Goal: Task Accomplishment & Management: Complete application form

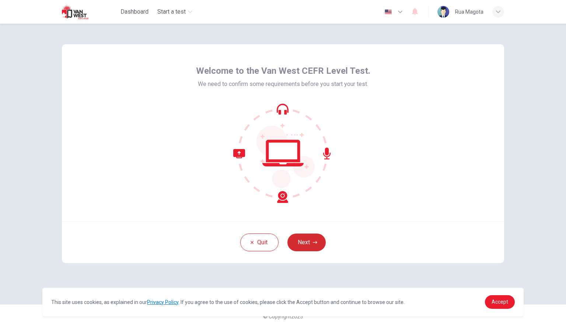
click at [299, 246] on button "Next" at bounding box center [307, 242] width 38 height 18
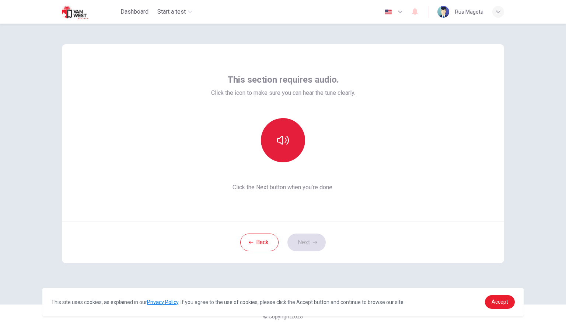
click at [284, 142] on icon "button" at bounding box center [283, 140] width 12 height 12
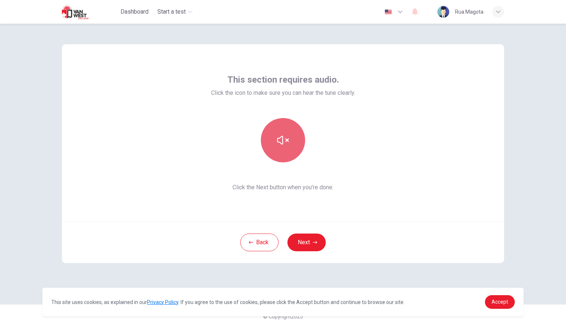
click at [284, 142] on icon "button" at bounding box center [283, 140] width 12 height 12
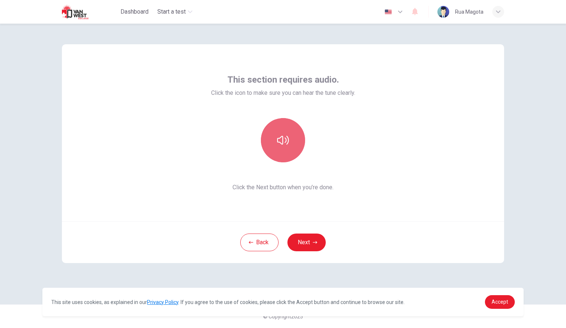
click at [284, 142] on icon "button" at bounding box center [283, 140] width 12 height 12
click at [302, 243] on button "Next" at bounding box center [307, 242] width 38 height 18
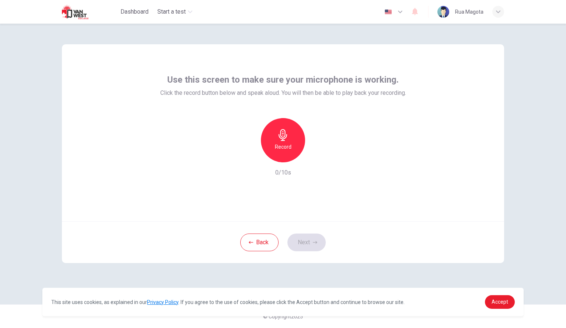
click at [292, 146] on div "Record" at bounding box center [283, 140] width 44 height 44
click at [319, 156] on icon "button" at bounding box center [316, 156] width 7 height 7
click at [309, 239] on button "Next" at bounding box center [307, 242] width 38 height 18
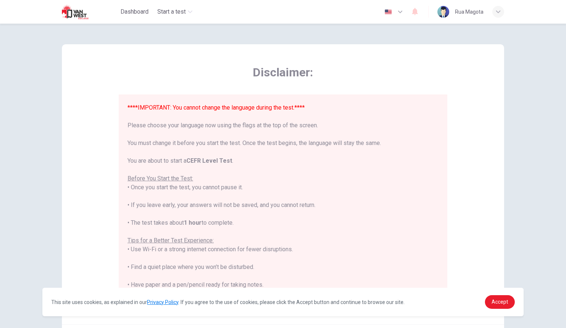
click at [397, 8] on icon "button" at bounding box center [400, 11] width 9 height 9
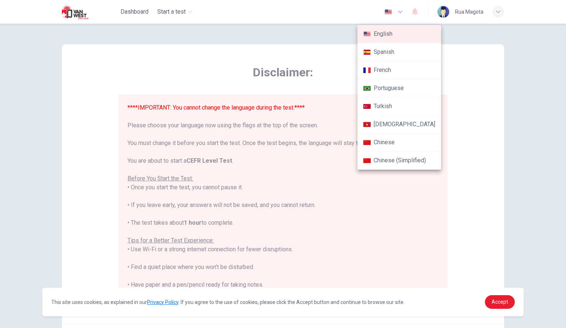
click at [470, 102] on div at bounding box center [283, 164] width 566 height 328
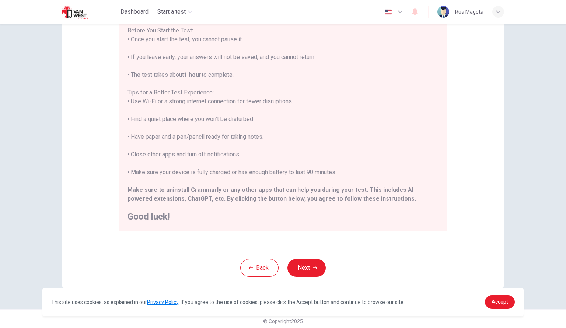
scroll to position [82, 0]
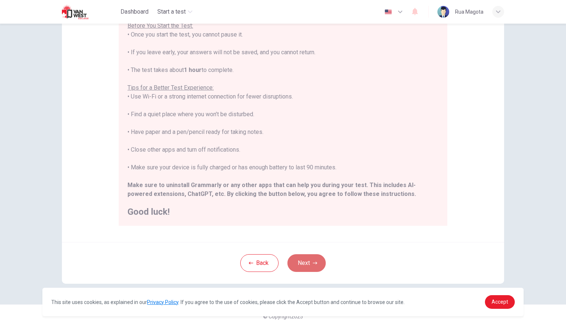
click at [313, 261] on icon "button" at bounding box center [315, 263] width 4 height 4
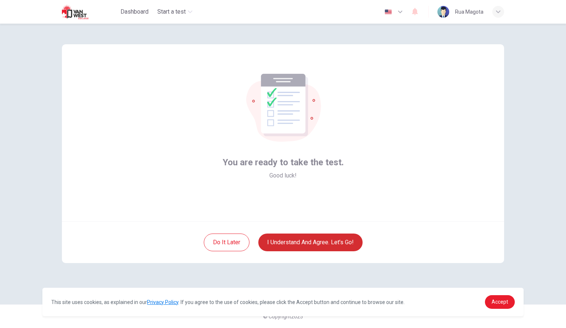
click at [313, 244] on button "I understand and agree. Let’s go!" at bounding box center [310, 242] width 104 height 18
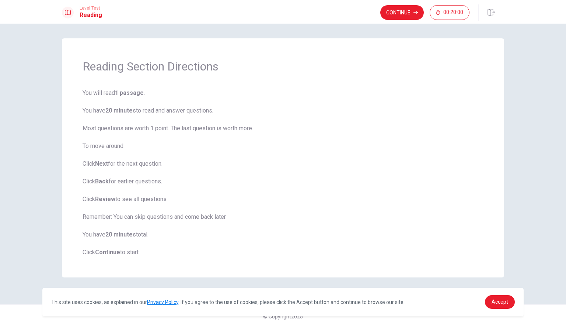
click at [390, 66] on h1 "Reading Section Directions" at bounding box center [283, 66] width 401 height 15
click at [395, 8] on button "Continue" at bounding box center [402, 12] width 44 height 15
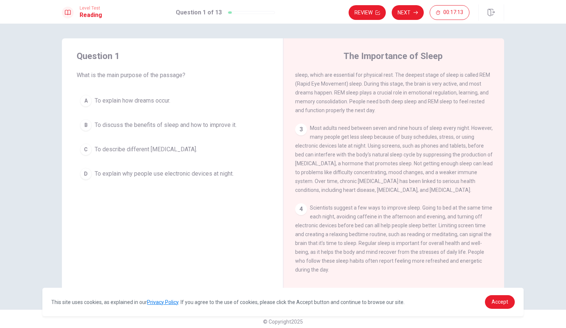
scroll to position [5, 0]
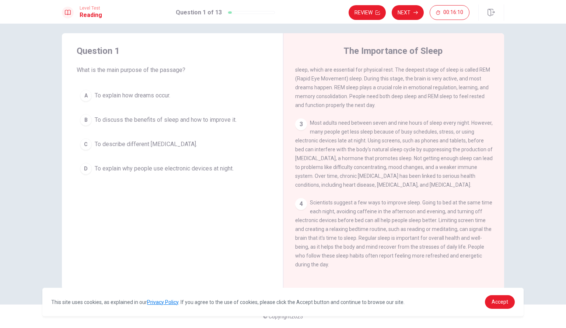
click at [82, 119] on div "B" at bounding box center [86, 120] width 12 height 12
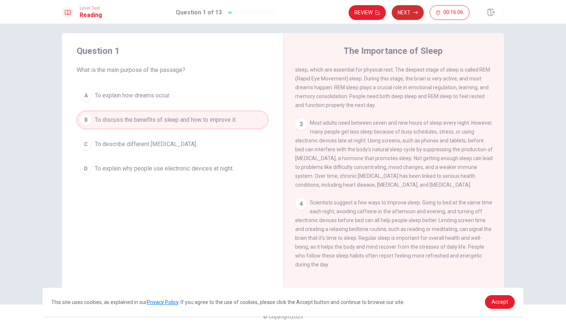
click at [406, 9] on button "Next" at bounding box center [408, 12] width 32 height 15
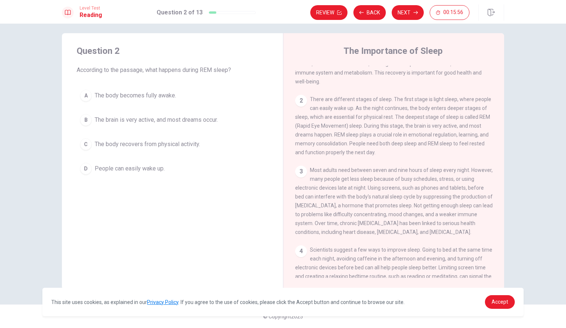
scroll to position [40, 0]
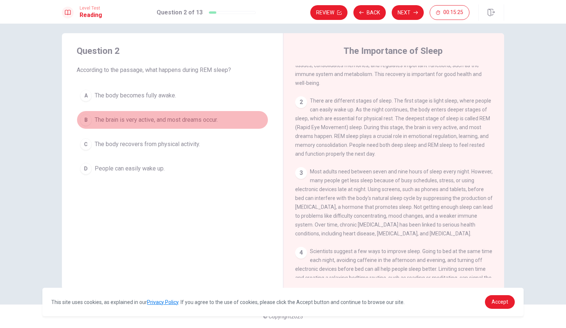
click at [84, 119] on div "B" at bounding box center [86, 120] width 12 height 12
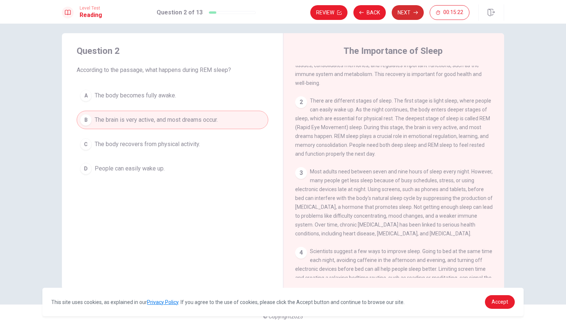
click at [399, 16] on button "Next" at bounding box center [408, 12] width 32 height 15
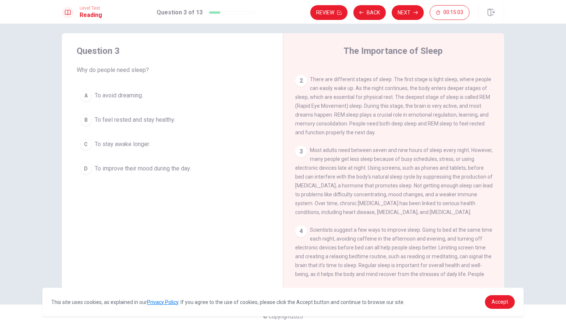
scroll to position [62, 0]
click at [83, 119] on div "B" at bounding box center [86, 120] width 12 height 12
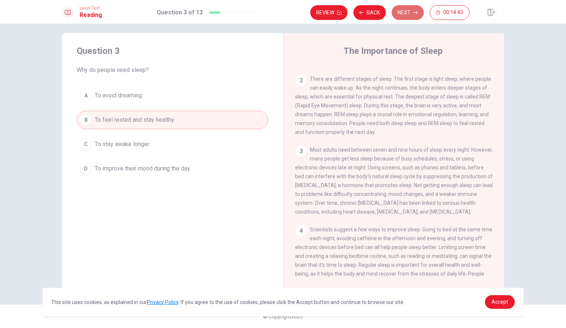
click at [408, 11] on button "Next" at bounding box center [408, 12] width 32 height 15
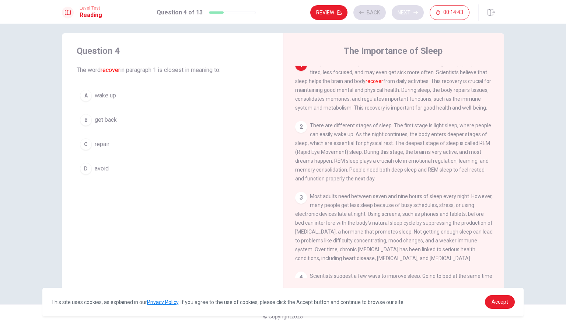
scroll to position [0, 0]
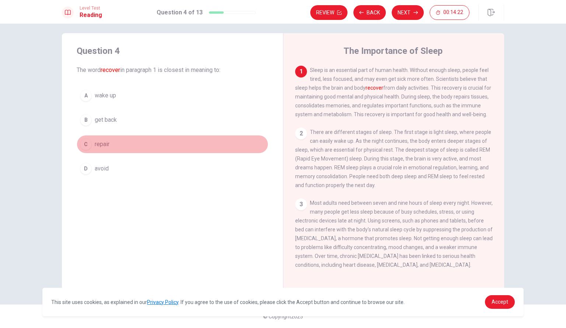
click at [87, 145] on div "C" at bounding box center [86, 144] width 12 height 12
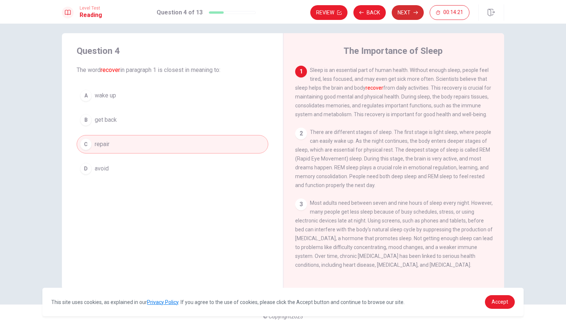
click at [403, 13] on button "Next" at bounding box center [408, 12] width 32 height 15
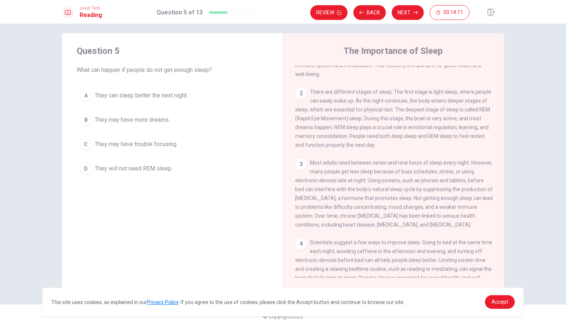
scroll to position [100, 0]
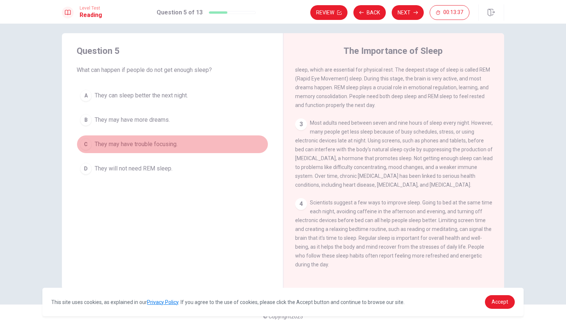
click at [140, 143] on span "They may have trouble focusing." at bounding box center [136, 144] width 83 height 9
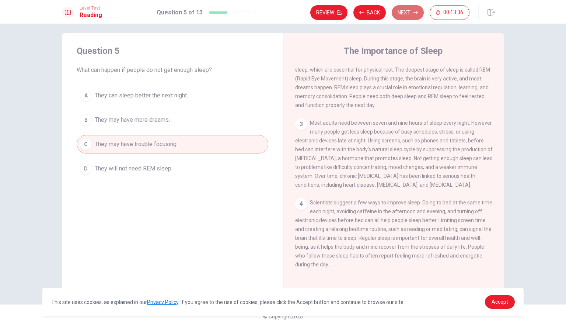
click at [404, 10] on button "Next" at bounding box center [408, 12] width 32 height 15
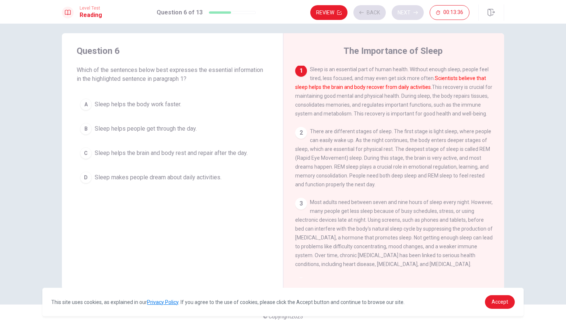
scroll to position [0, 0]
click at [128, 152] on span "Sleep helps the brain and body rest and repair after the day." at bounding box center [171, 153] width 153 height 9
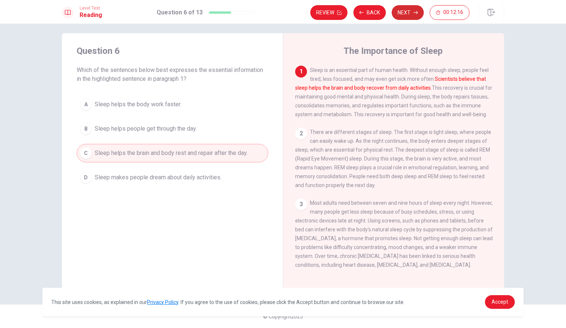
click at [405, 12] on button "Next" at bounding box center [408, 12] width 32 height 15
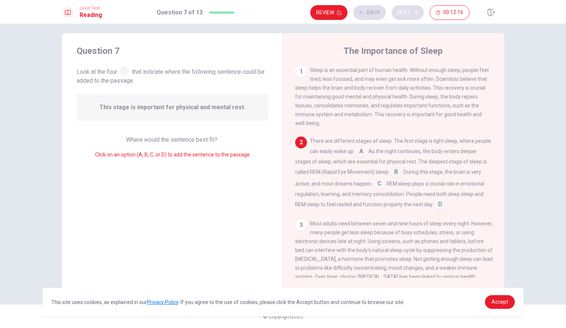
scroll to position [9, 0]
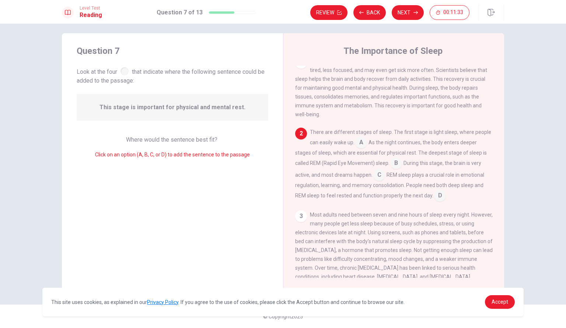
click at [397, 166] on input at bounding box center [396, 164] width 12 height 12
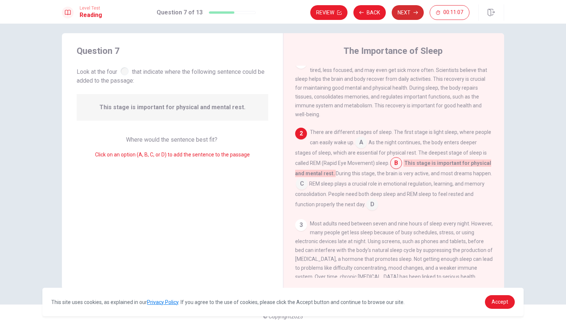
click at [403, 13] on button "Next" at bounding box center [408, 12] width 32 height 15
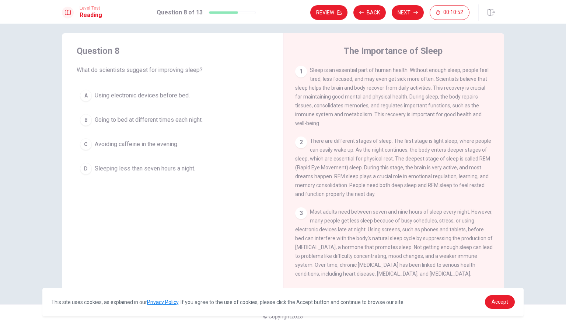
click at [107, 142] on span "Avoiding caffeine in the evening." at bounding box center [137, 144] width 84 height 9
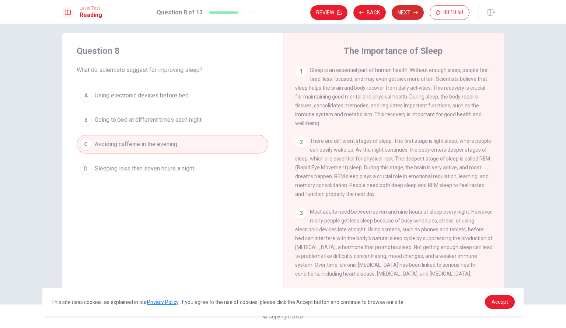
click at [414, 11] on icon "button" at bounding box center [416, 12] width 4 height 4
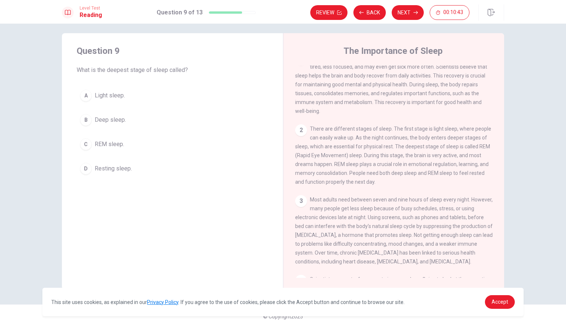
scroll to position [13, 0]
click at [102, 143] on span "REM sleep." at bounding box center [109, 144] width 29 height 9
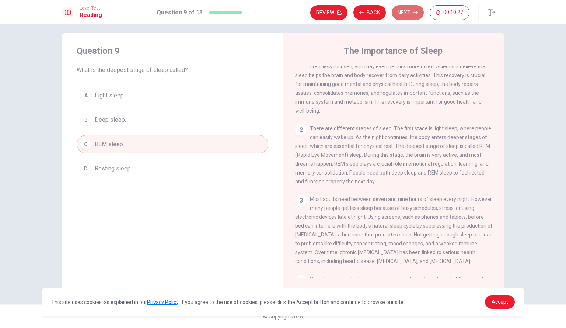
click at [412, 9] on button "Next" at bounding box center [408, 12] width 32 height 15
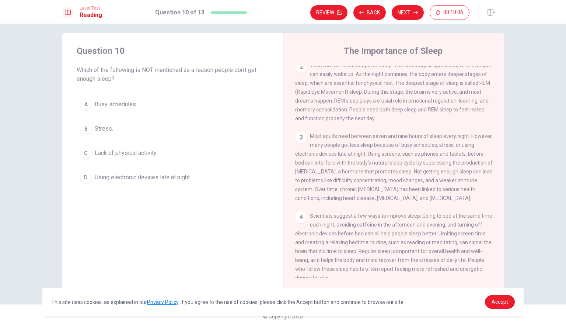
scroll to position [100, 0]
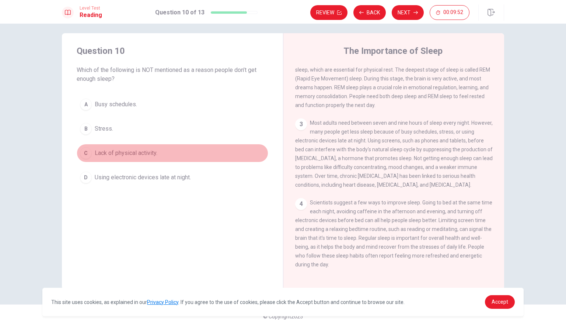
click at [115, 155] on span "Lack of physical activity." at bounding box center [126, 153] width 63 height 9
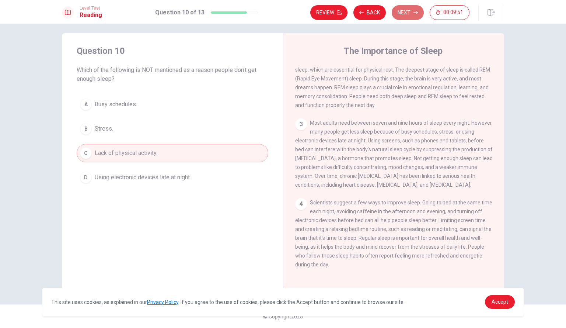
click at [412, 14] on button "Next" at bounding box center [408, 12] width 32 height 15
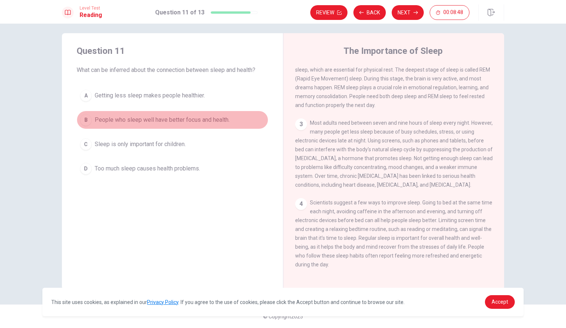
click at [165, 113] on button "B People who sleep well have better focus and health." at bounding box center [173, 120] width 192 height 18
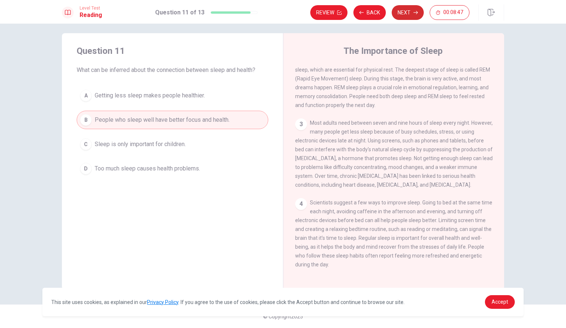
click at [404, 15] on button "Next" at bounding box center [408, 12] width 32 height 15
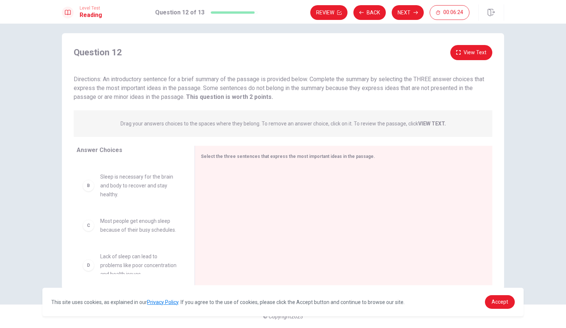
scroll to position [0, 0]
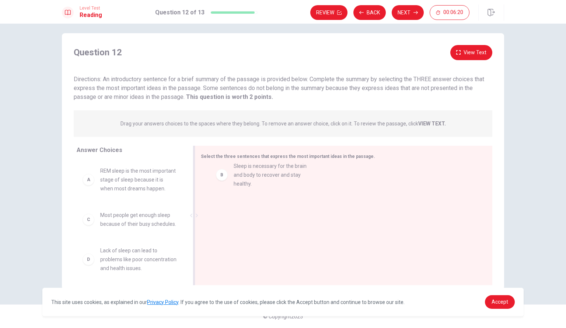
drag, startPoint x: 89, startPoint y: 237, endPoint x: 215, endPoint y: 177, distance: 139.2
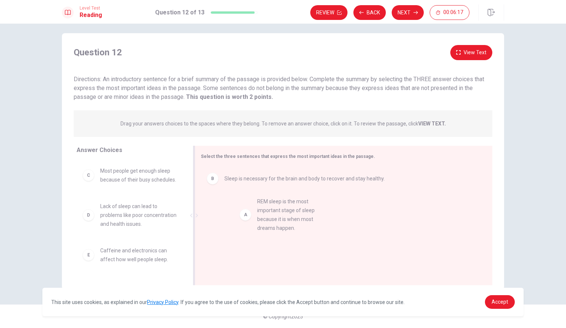
drag, startPoint x: 91, startPoint y: 187, endPoint x: 252, endPoint y: 218, distance: 163.8
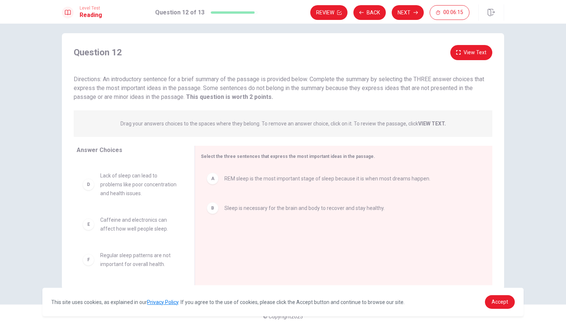
scroll to position [30, 0]
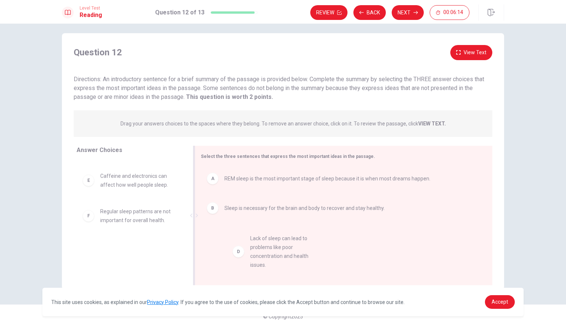
drag, startPoint x: 87, startPoint y: 201, endPoint x: 240, endPoint y: 255, distance: 162.7
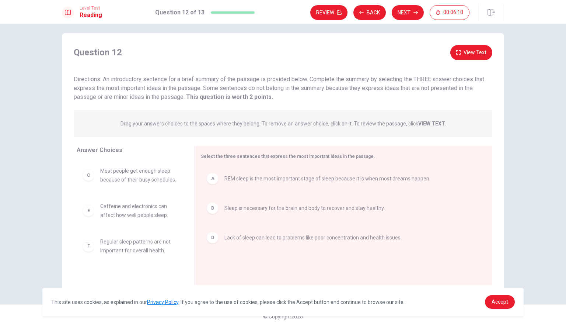
scroll to position [0, 0]
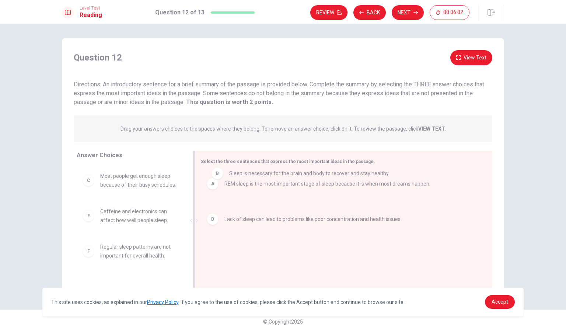
drag, startPoint x: 226, startPoint y: 216, endPoint x: 232, endPoint y: 178, distance: 38.7
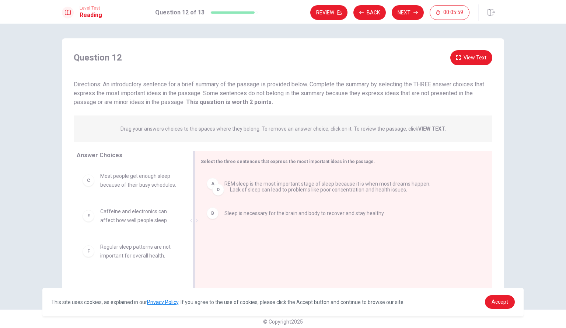
drag, startPoint x: 234, startPoint y: 241, endPoint x: 240, endPoint y: 187, distance: 54.6
click at [411, 14] on button "Next" at bounding box center [408, 12] width 32 height 15
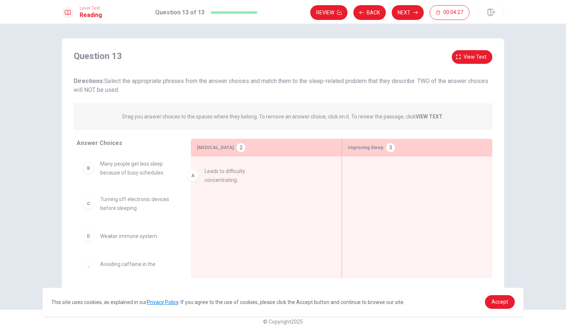
drag, startPoint x: 118, startPoint y: 170, endPoint x: 229, endPoint y: 177, distance: 110.8
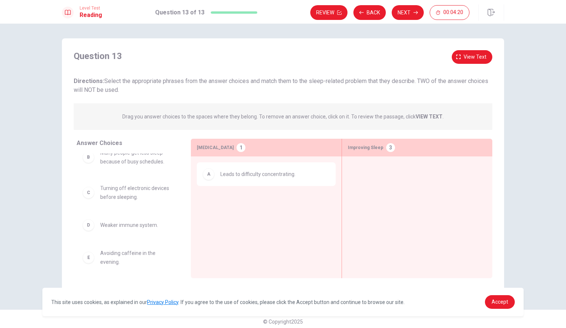
scroll to position [12, 0]
drag, startPoint x: 118, startPoint y: 194, endPoint x: 376, endPoint y: 171, distance: 259.1
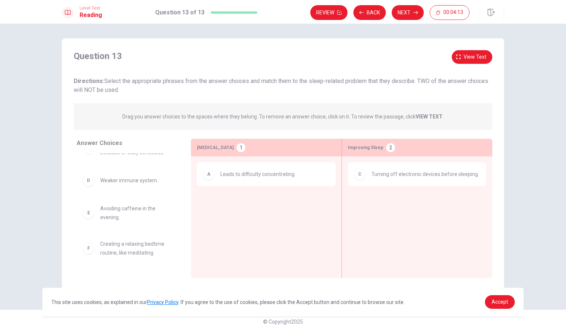
scroll to position [21, 0]
drag, startPoint x: 111, startPoint y: 215, endPoint x: 385, endPoint y: 208, distance: 273.3
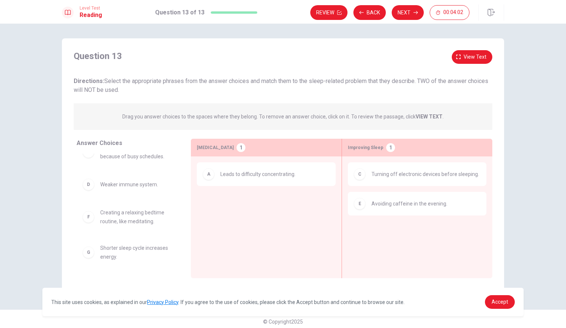
scroll to position [5, 0]
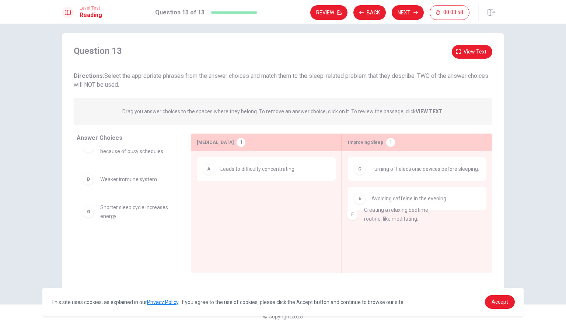
drag, startPoint x: 132, startPoint y: 215, endPoint x: 406, endPoint y: 218, distance: 273.6
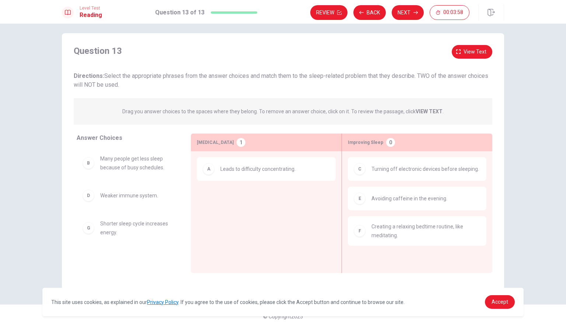
scroll to position [0, 0]
drag, startPoint x: 132, startPoint y: 165, endPoint x: 126, endPoint y: 167, distance: 6.0
click at [366, 14] on button "Back" at bounding box center [370, 12] width 32 height 15
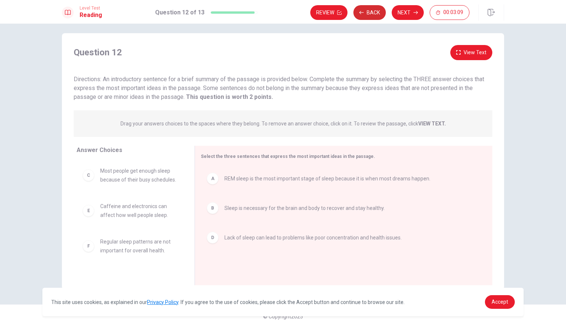
click at [366, 14] on button "Back" at bounding box center [370, 12] width 32 height 15
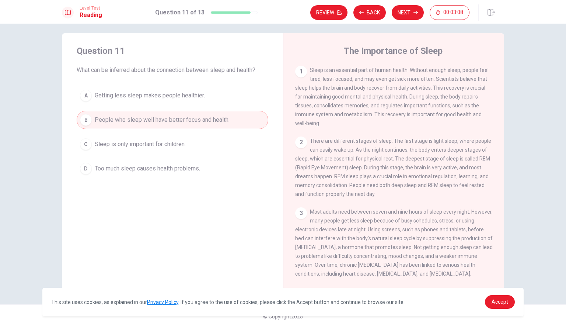
scroll to position [100, 0]
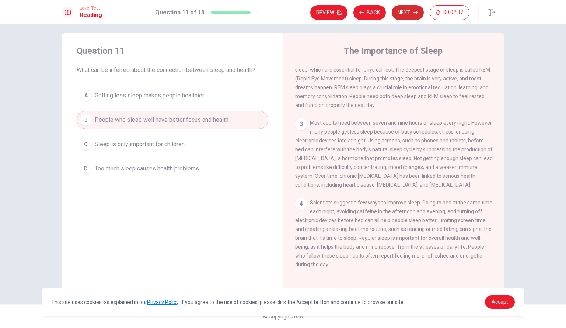
click at [401, 6] on button "Next" at bounding box center [408, 12] width 32 height 15
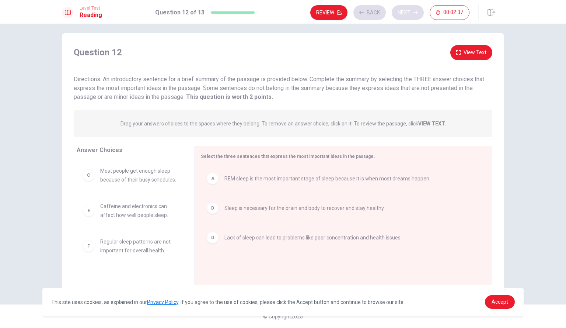
click at [401, 6] on div "Review Back Next 00:02:37" at bounding box center [389, 12] width 159 height 15
click at [406, 13] on button "Next" at bounding box center [408, 12] width 32 height 15
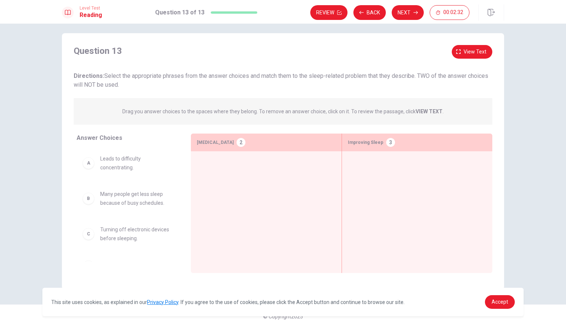
scroll to position [0, 0]
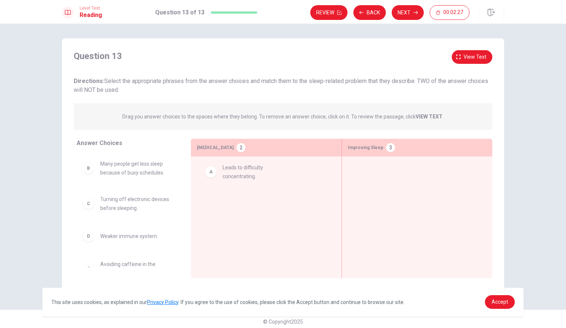
drag, startPoint x: 127, startPoint y: 170, endPoint x: 251, endPoint y: 170, distance: 123.9
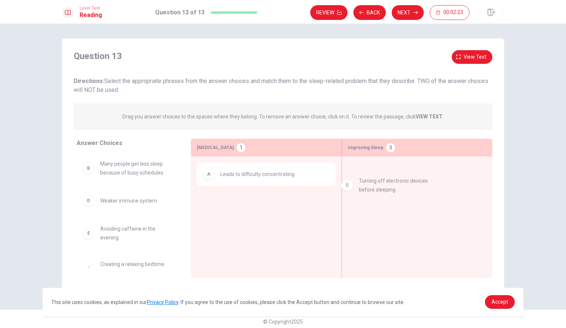
drag, startPoint x: 131, startPoint y: 205, endPoint x: 407, endPoint y: 186, distance: 277.1
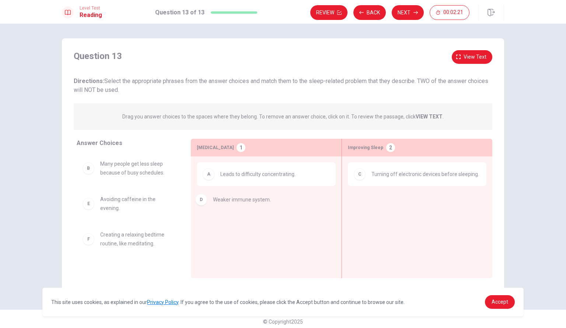
drag, startPoint x: 127, startPoint y: 202, endPoint x: 259, endPoint y: 202, distance: 132.0
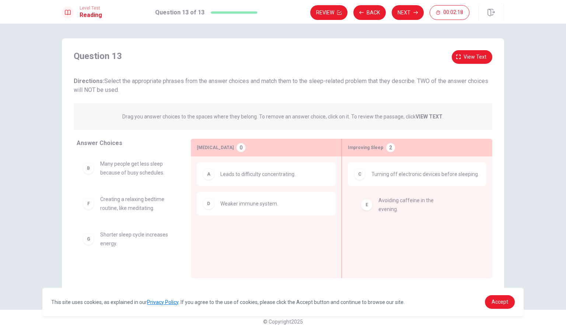
drag, startPoint x: 143, startPoint y: 201, endPoint x: 428, endPoint y: 201, distance: 285.0
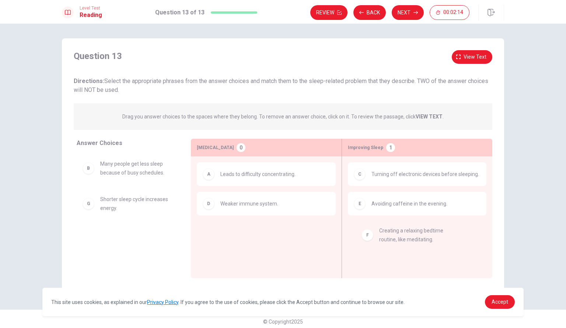
drag, startPoint x: 126, startPoint y: 209, endPoint x: 410, endPoint y: 242, distance: 285.8
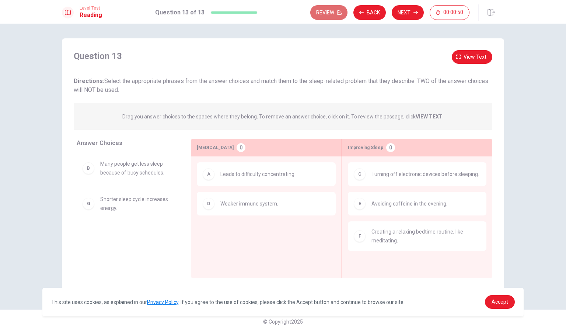
click at [336, 8] on button "Review" at bounding box center [328, 12] width 37 height 15
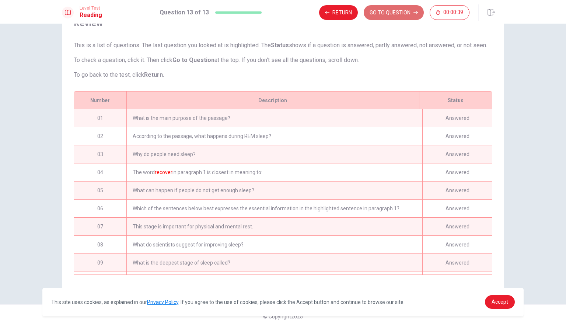
click at [384, 10] on button "GO TO QUESTION" at bounding box center [394, 12] width 60 height 15
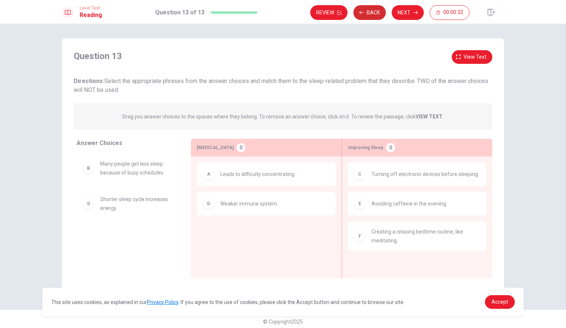
click at [368, 10] on button "Back" at bounding box center [370, 12] width 32 height 15
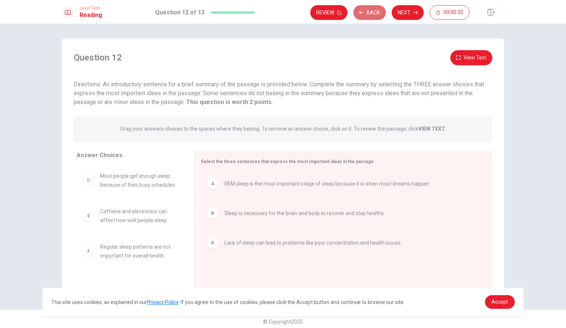
click at [368, 10] on button "Back" at bounding box center [370, 12] width 32 height 15
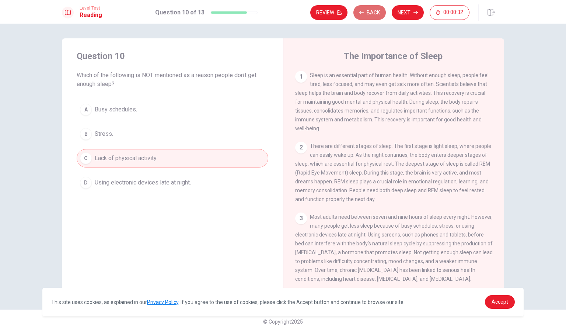
click at [368, 10] on button "Back" at bounding box center [370, 12] width 32 height 15
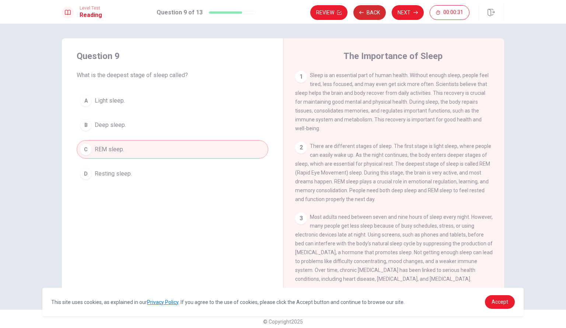
click at [368, 10] on button "Back" at bounding box center [370, 12] width 32 height 15
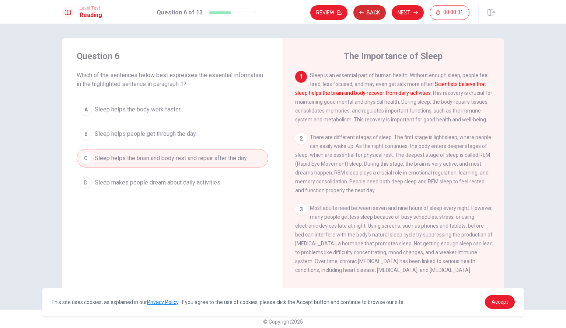
click at [368, 10] on button "Back" at bounding box center [370, 12] width 32 height 15
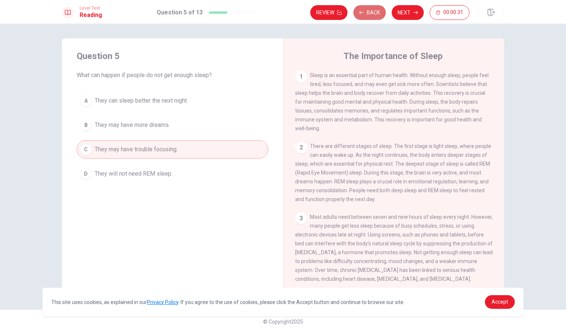
click at [368, 10] on button "Back" at bounding box center [370, 12] width 32 height 15
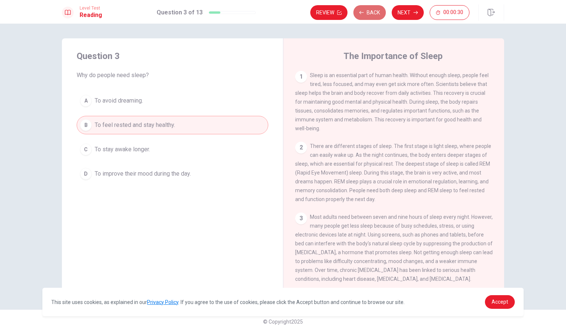
click at [368, 10] on button "Back" at bounding box center [370, 12] width 32 height 15
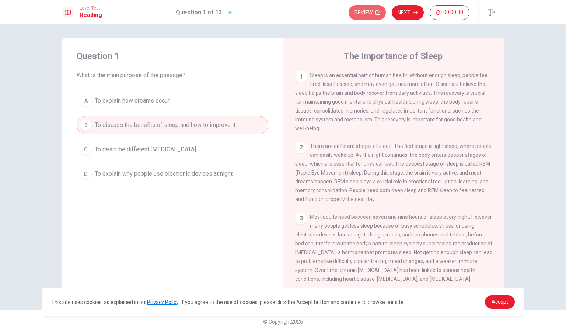
click at [368, 10] on button "Review" at bounding box center [367, 12] width 37 height 15
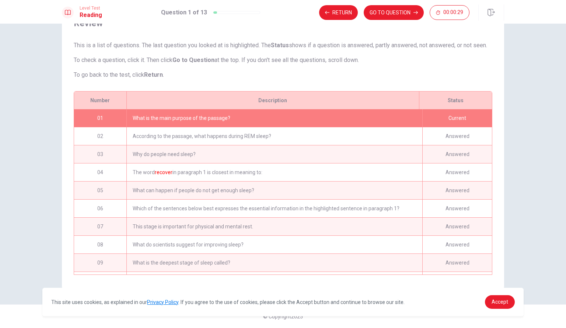
scroll to position [45, 0]
click at [402, 10] on button "GO TO QUESTION" at bounding box center [394, 12] width 60 height 15
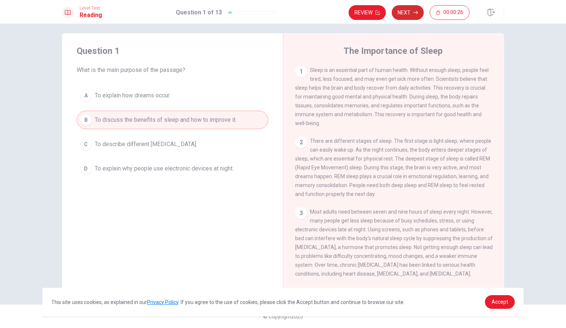
click at [410, 13] on button "Next" at bounding box center [408, 12] width 32 height 15
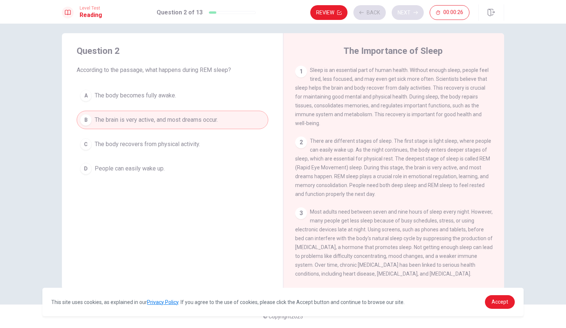
click at [410, 13] on div "Review Back Next 00:00:26" at bounding box center [389, 12] width 159 height 15
click at [410, 13] on div "Review Back Next 00:00:25" at bounding box center [389, 12] width 159 height 15
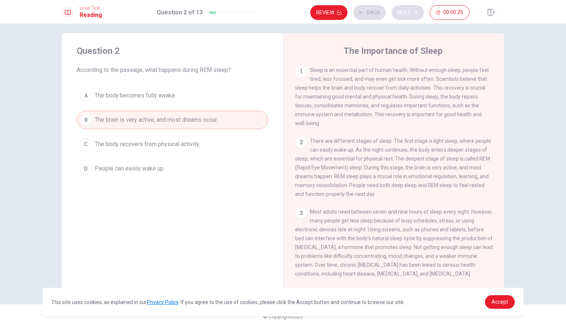
click at [410, 13] on div "Review Back Next 00:00:25" at bounding box center [389, 12] width 159 height 15
click at [410, 13] on button "Next" at bounding box center [408, 12] width 32 height 15
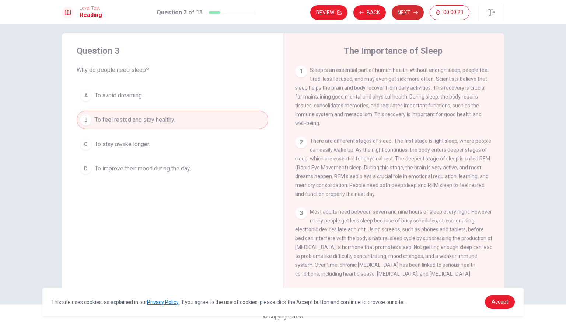
click at [413, 15] on button "Next" at bounding box center [408, 12] width 32 height 15
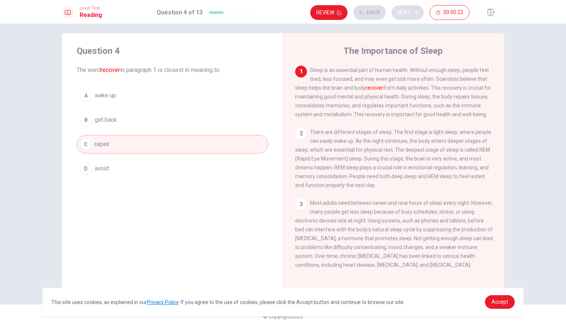
click at [413, 15] on div "Review Back Next 00:00:22" at bounding box center [389, 12] width 159 height 15
click at [413, 17] on button "Next" at bounding box center [408, 12] width 32 height 15
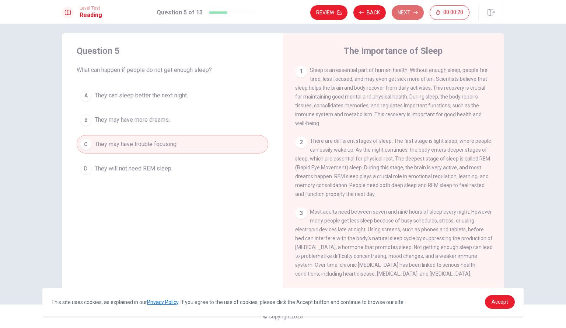
click at [413, 17] on button "Next" at bounding box center [408, 12] width 32 height 15
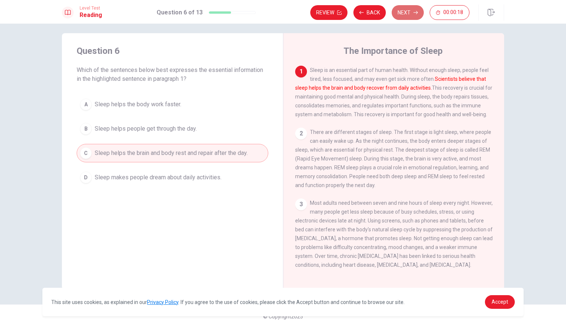
click at [411, 16] on button "Next" at bounding box center [408, 12] width 32 height 15
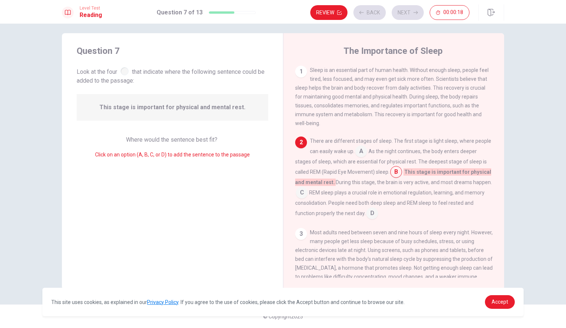
scroll to position [18, 0]
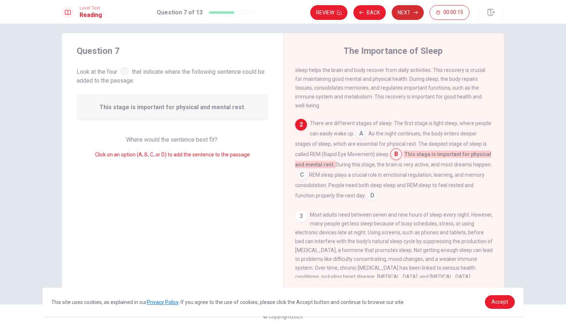
click at [410, 15] on button "Next" at bounding box center [408, 12] width 32 height 15
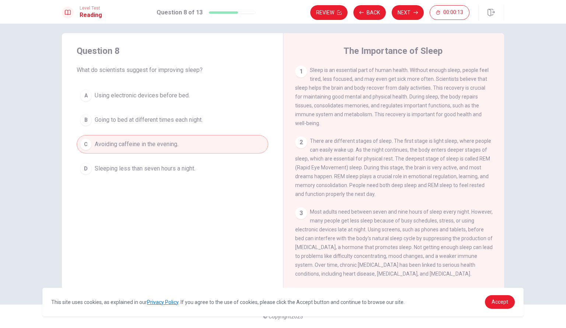
click at [410, 14] on button "Next" at bounding box center [408, 12] width 32 height 15
click at [408, 14] on button "Next" at bounding box center [408, 12] width 32 height 15
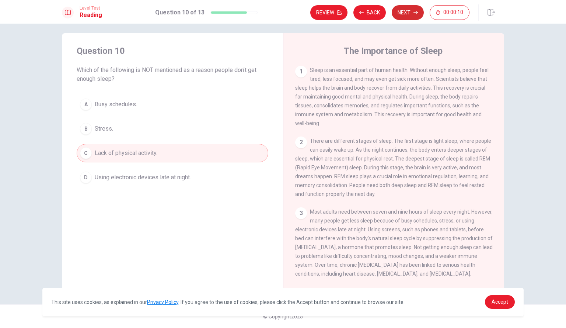
click at [407, 13] on button "Next" at bounding box center [408, 12] width 32 height 15
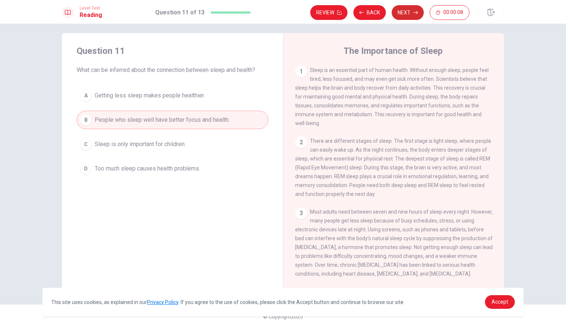
click at [406, 12] on button "Next" at bounding box center [408, 12] width 32 height 15
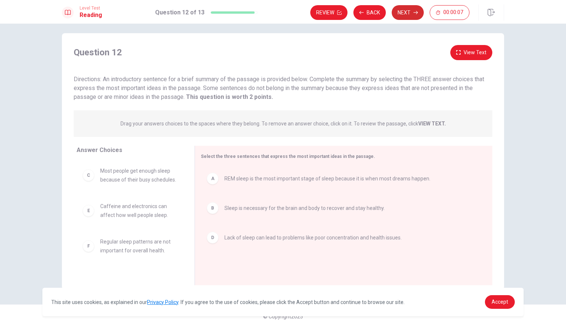
click at [406, 12] on button "Next" at bounding box center [408, 12] width 32 height 15
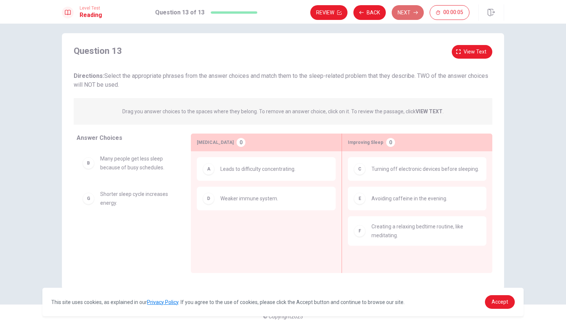
click at [406, 12] on button "Next" at bounding box center [408, 12] width 32 height 15
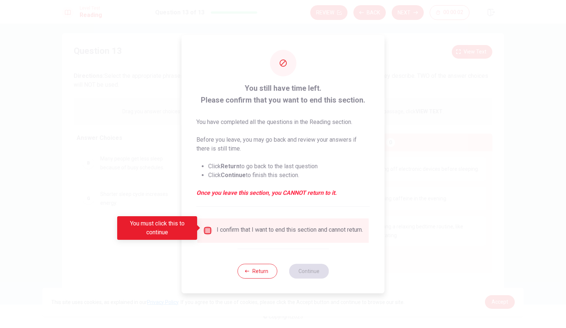
click at [206, 226] on input "You must click this to continue" at bounding box center [208, 230] width 9 height 9
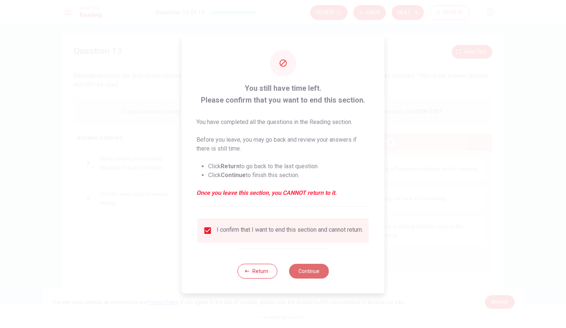
click at [306, 272] on button "Continue" at bounding box center [309, 271] width 40 height 15
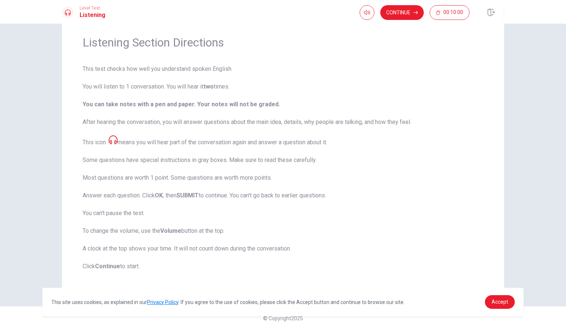
scroll to position [26, 0]
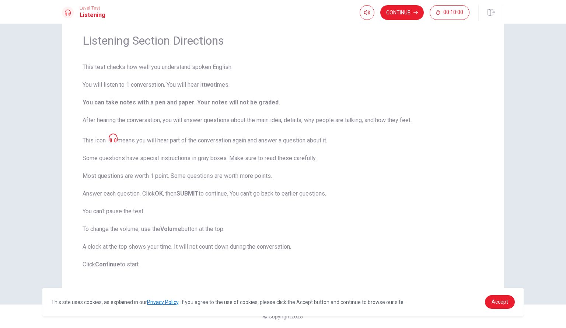
drag, startPoint x: 265, startPoint y: 82, endPoint x: 259, endPoint y: 122, distance: 40.3
click at [259, 122] on span "This test checks how well you understand spoken English. You will listen to 1 c…" at bounding box center [283, 166] width 401 height 206
click at [397, 7] on button "Continue" at bounding box center [402, 12] width 44 height 15
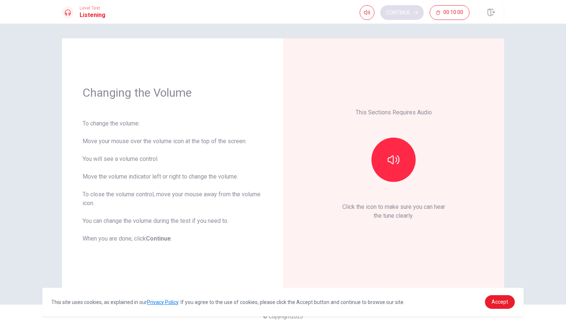
scroll to position [0, 0]
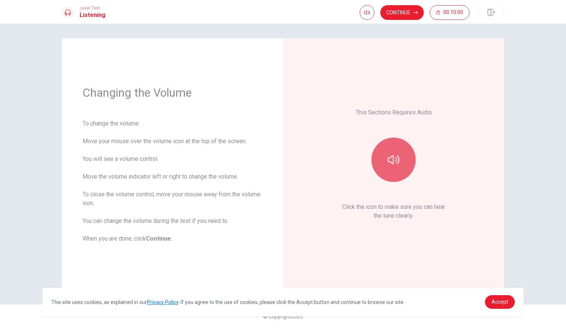
click at [392, 154] on icon "button" at bounding box center [394, 160] width 12 height 12
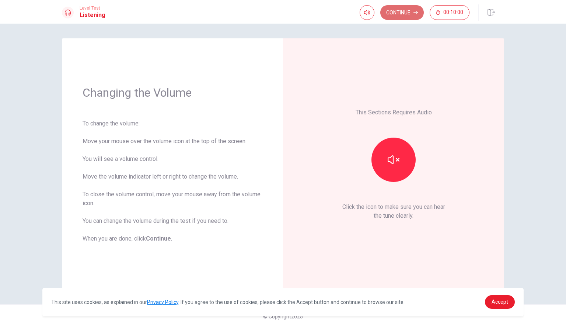
click at [400, 15] on button "Continue" at bounding box center [402, 12] width 44 height 15
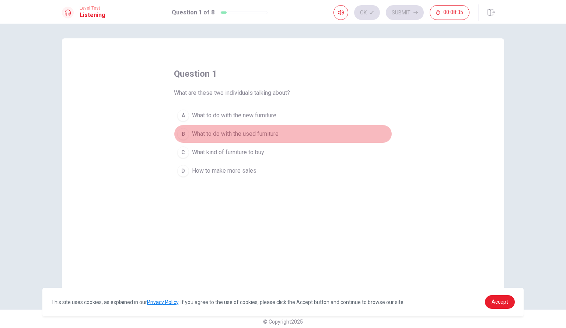
click at [229, 135] on span "What to do with the used furniture" at bounding box center [235, 133] width 87 height 9
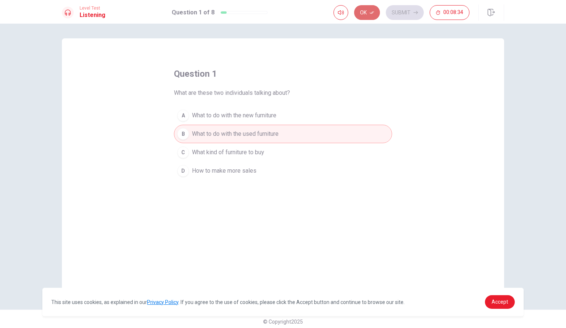
click at [373, 8] on button "Ok" at bounding box center [367, 12] width 26 height 15
click at [418, 9] on button "Submit" at bounding box center [405, 12] width 38 height 15
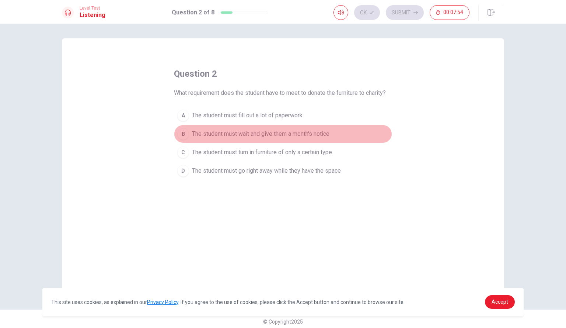
click at [248, 134] on span "The student must wait and give them a month's notice" at bounding box center [261, 133] width 138 height 9
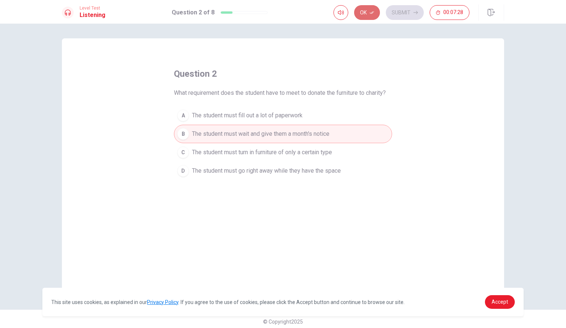
click at [372, 10] on button "Ok" at bounding box center [367, 12] width 26 height 15
click at [405, 11] on button "Submit" at bounding box center [405, 12] width 38 height 15
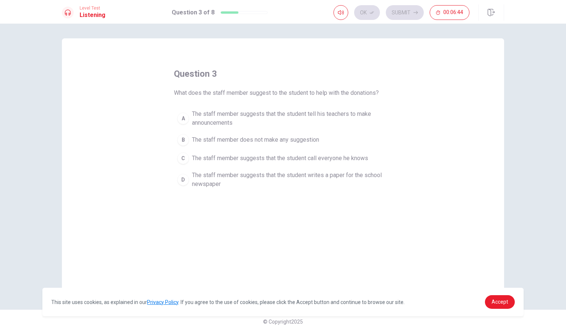
click at [251, 180] on span "The staff member suggests that the student writes a paper for the school newspa…" at bounding box center [290, 180] width 197 height 18
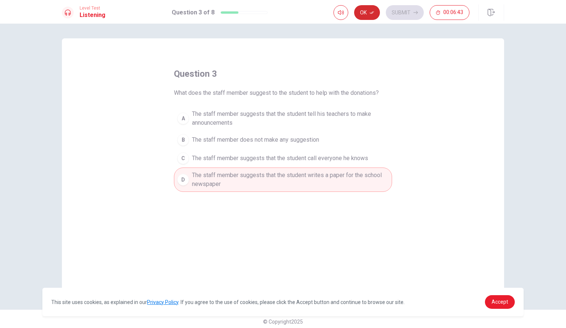
click at [369, 13] on button "Ok" at bounding box center [367, 12] width 26 height 15
click at [415, 11] on icon "button" at bounding box center [416, 12] width 4 height 4
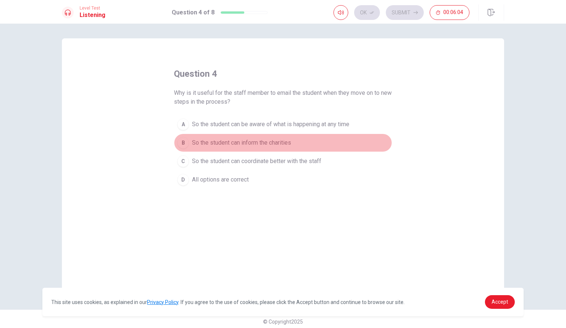
click at [276, 141] on span "So the student can inform the charities" at bounding box center [241, 142] width 99 height 9
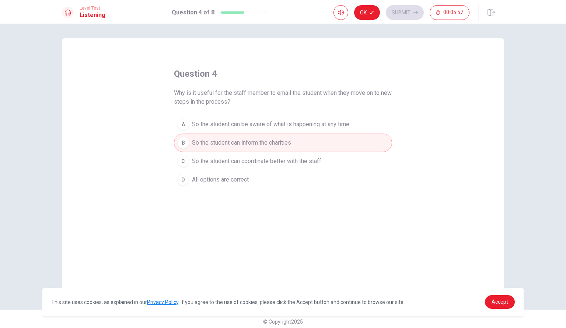
click at [246, 181] on span "All options are correct" at bounding box center [220, 179] width 57 height 9
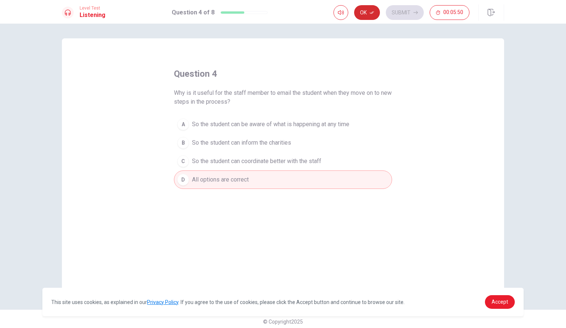
click at [372, 11] on icon "button" at bounding box center [372, 12] width 4 height 4
click at [406, 14] on button "Submit" at bounding box center [405, 12] width 38 height 15
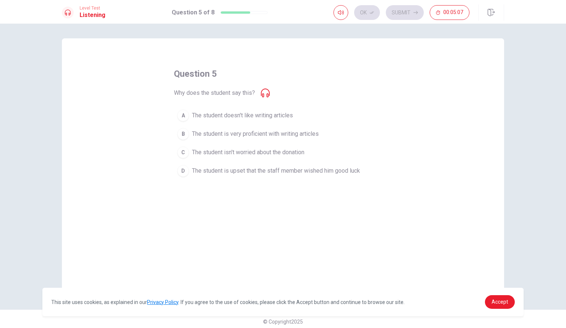
click at [261, 133] on span "The student is very proficient with writing articles" at bounding box center [255, 133] width 127 height 9
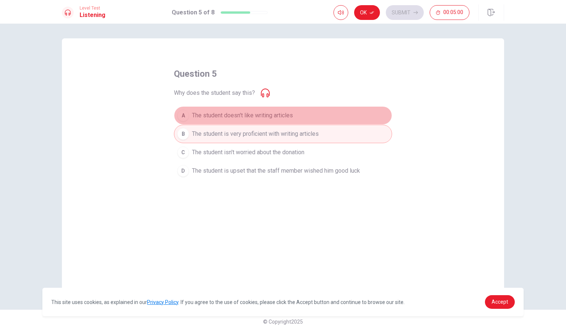
click at [262, 113] on span "The student doesn't like writing articles" at bounding box center [242, 115] width 101 height 9
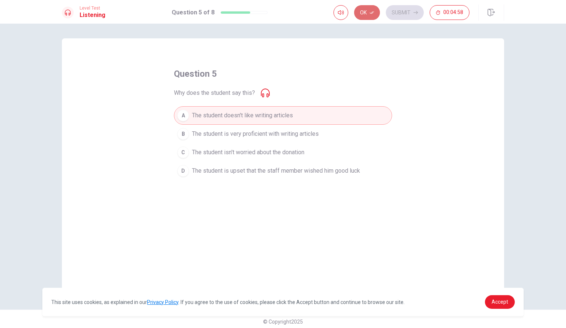
click at [370, 12] on icon "button" at bounding box center [372, 12] width 4 height 4
click at [409, 17] on button "Submit" at bounding box center [405, 12] width 38 height 15
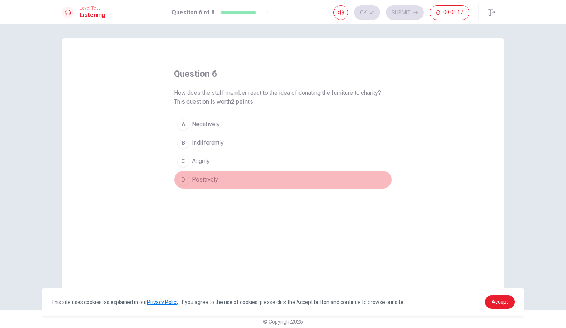
click at [207, 181] on span "Positively" at bounding box center [205, 179] width 26 height 9
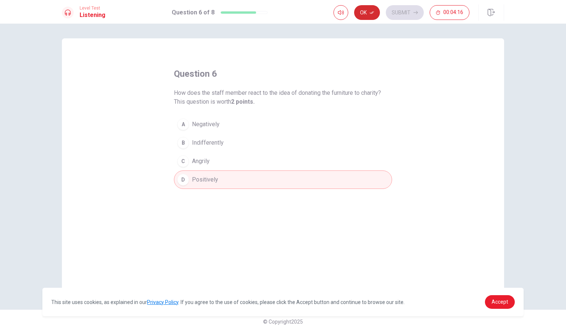
click at [362, 9] on button "Ok" at bounding box center [367, 12] width 26 height 15
click at [405, 13] on button "Submit" at bounding box center [405, 12] width 38 height 15
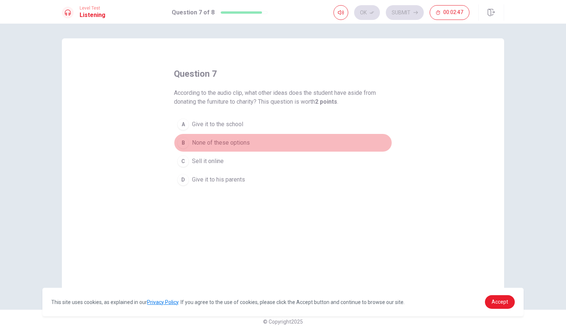
click at [217, 140] on span "None of these options" at bounding box center [221, 142] width 58 height 9
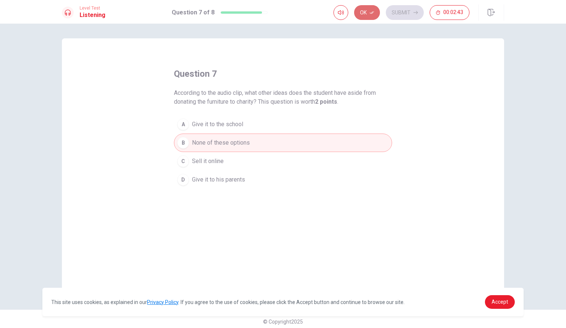
click at [369, 13] on button "Ok" at bounding box center [367, 12] width 26 height 15
click at [406, 8] on button "Submit" at bounding box center [405, 12] width 38 height 15
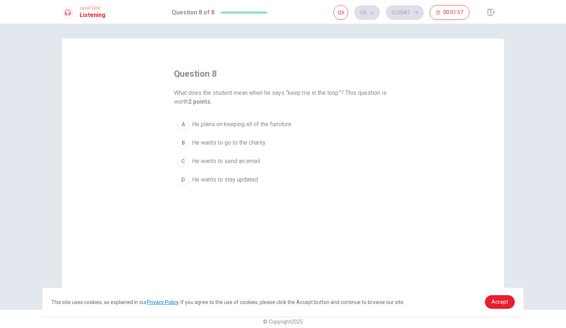
click at [225, 177] on span "He wants to stay updated" at bounding box center [225, 179] width 66 height 9
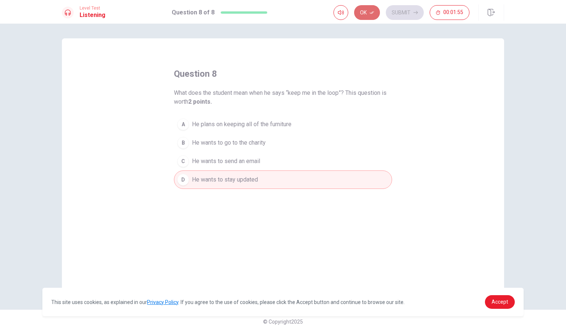
click at [368, 10] on button "Ok" at bounding box center [367, 12] width 26 height 15
click at [406, 14] on button "Submit" at bounding box center [405, 12] width 38 height 15
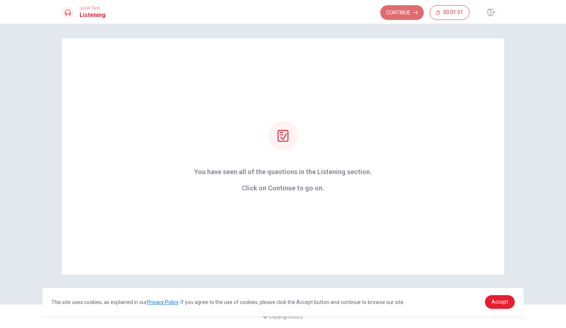
click at [410, 13] on button "Continue" at bounding box center [402, 12] width 44 height 15
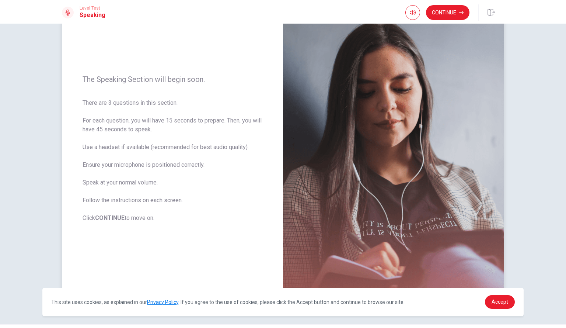
scroll to position [70, 0]
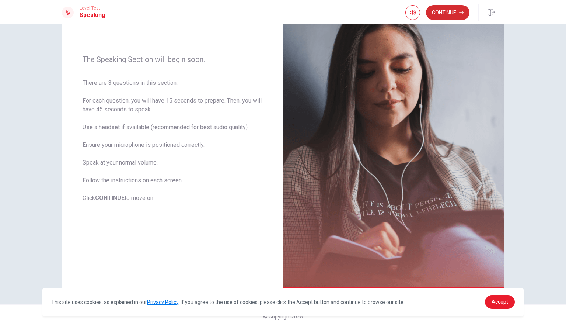
click at [453, 13] on button "Continue" at bounding box center [448, 12] width 44 height 15
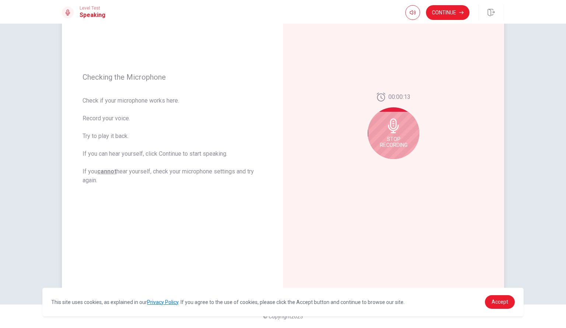
click at [394, 133] on div "Stop Recording" at bounding box center [394, 133] width 52 height 52
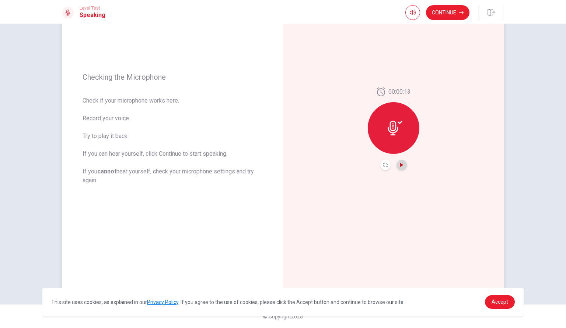
click at [400, 164] on icon "Play Audio" at bounding box center [401, 165] width 3 height 4
click at [395, 131] on icon at bounding box center [393, 128] width 11 height 15
click at [384, 166] on icon "Record Again" at bounding box center [385, 165] width 4 height 4
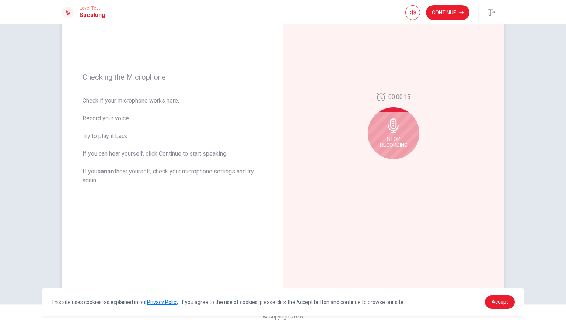
click at [388, 138] on span "Stop Recording" at bounding box center [394, 142] width 28 height 12
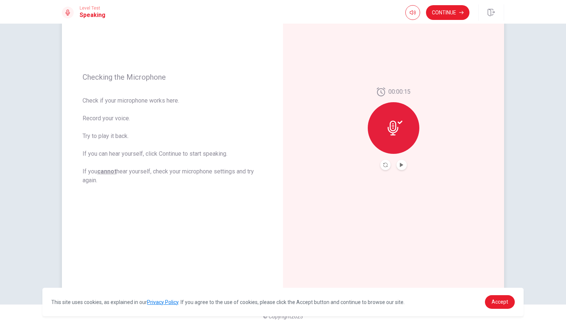
click at [399, 139] on div at bounding box center [394, 128] width 52 height 52
click at [399, 160] on button "Play Audio" at bounding box center [402, 165] width 10 height 10
click at [385, 162] on button "Record Again" at bounding box center [385, 165] width 10 height 10
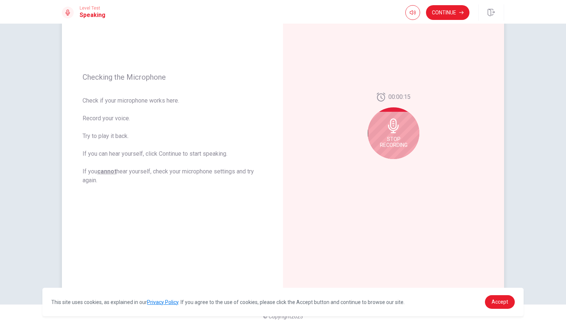
click at [396, 131] on icon at bounding box center [393, 125] width 15 height 15
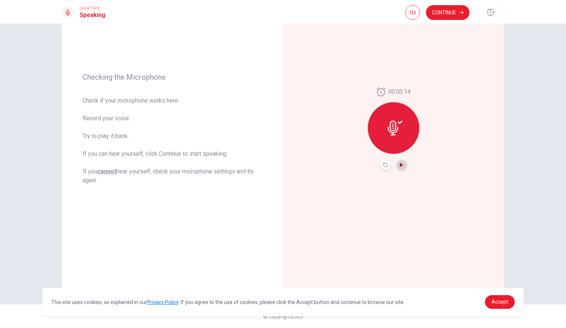
click at [400, 163] on icon "Play Audio" at bounding box center [402, 165] width 4 height 4
click at [385, 166] on icon "Record Again" at bounding box center [385, 165] width 4 height 4
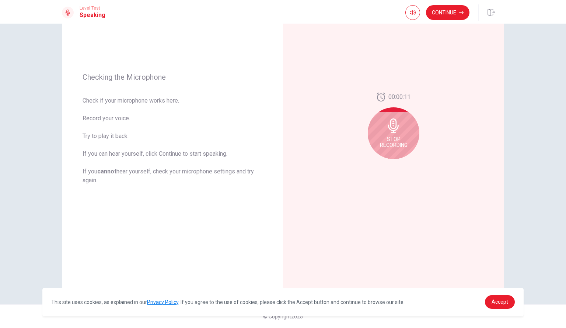
click at [518, 181] on div "Checking the Microphone Check if your microphone works here. Record your voice.…" at bounding box center [283, 176] width 566 height 304
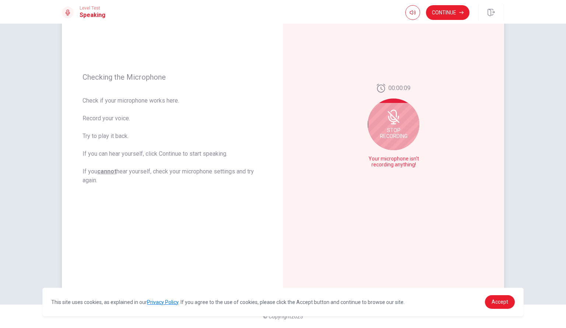
click at [401, 131] on span "Stop Recording" at bounding box center [394, 133] width 28 height 12
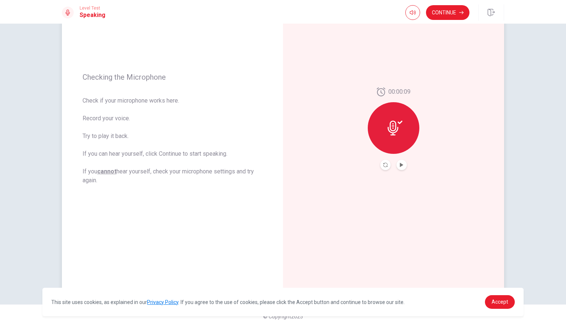
click at [394, 141] on div at bounding box center [394, 128] width 52 height 52
click at [397, 165] on button "Play Audio" at bounding box center [402, 165] width 10 height 10
click at [400, 166] on icon "Pause Audio" at bounding box center [402, 165] width 4 height 4
click at [382, 162] on button "Record Again" at bounding box center [385, 165] width 10 height 10
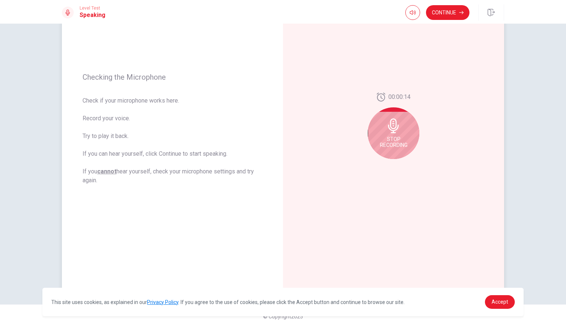
click at [391, 140] on span "Stop Recording" at bounding box center [394, 142] width 28 height 12
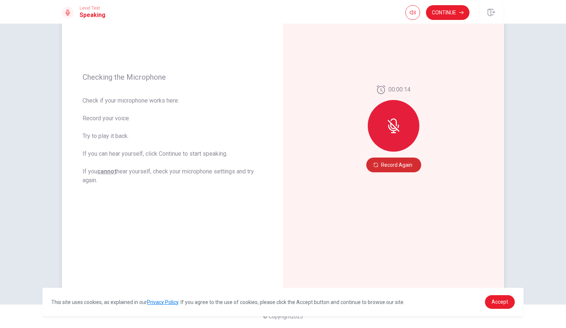
click at [410, 161] on button "Record Again" at bounding box center [393, 164] width 55 height 15
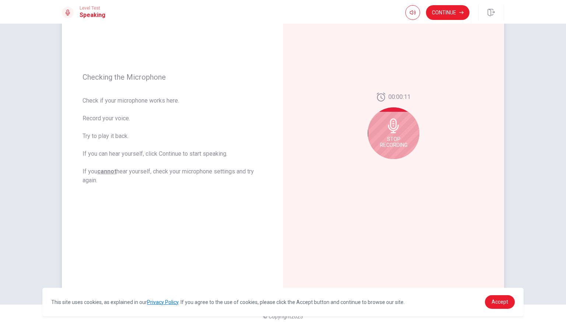
click at [397, 135] on div "Stop Recording" at bounding box center [394, 133] width 52 height 52
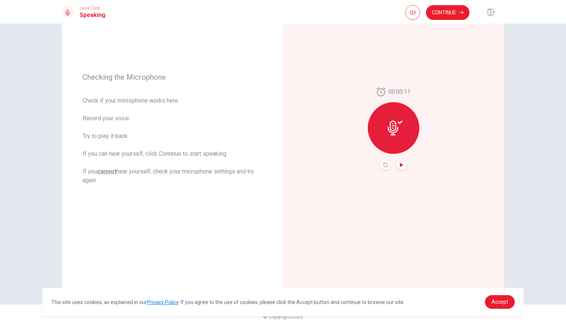
click at [400, 163] on icon "Play Audio" at bounding box center [402, 165] width 4 height 4
click at [456, 14] on button "Continue" at bounding box center [448, 12] width 44 height 15
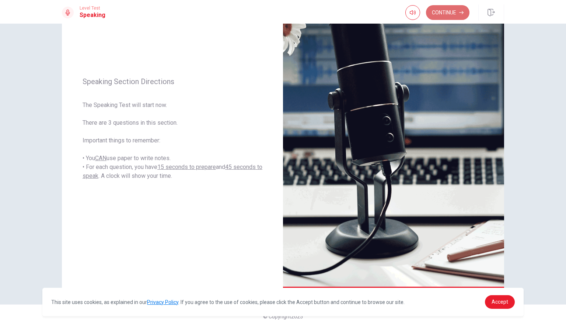
click at [455, 12] on button "Continue" at bounding box center [448, 12] width 44 height 15
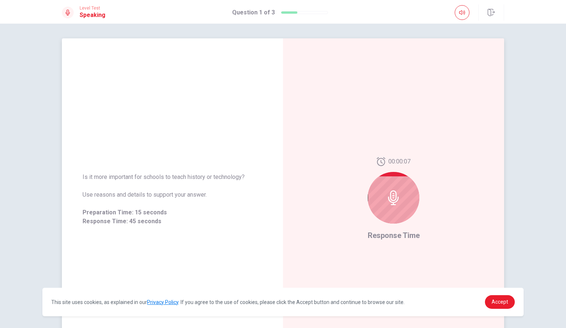
click at [403, 196] on div at bounding box center [394, 198] width 52 height 52
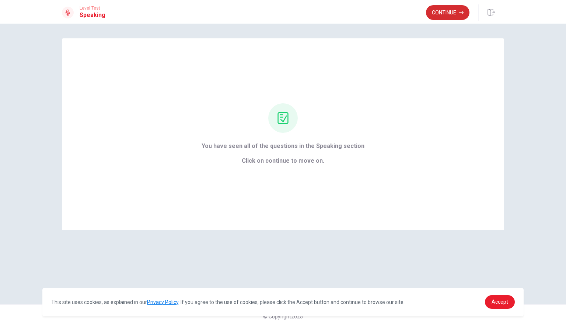
click at [453, 14] on button "Continue" at bounding box center [448, 12] width 44 height 15
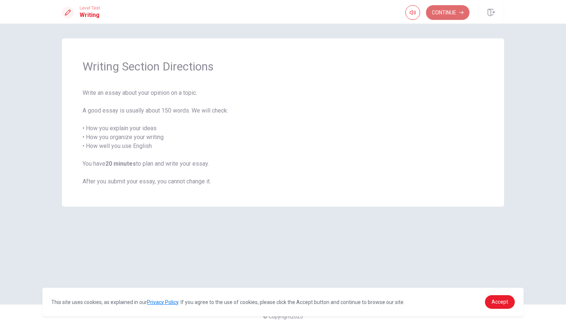
click at [450, 14] on button "Continue" at bounding box center [448, 12] width 44 height 15
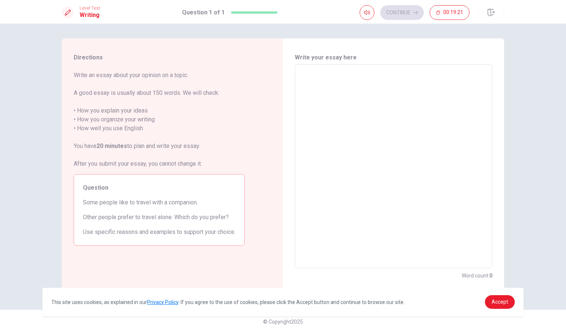
click at [328, 73] on textarea at bounding box center [393, 166] width 187 height 192
type textarea "I"
type textarea "x"
type textarea "I"
type textarea "x"
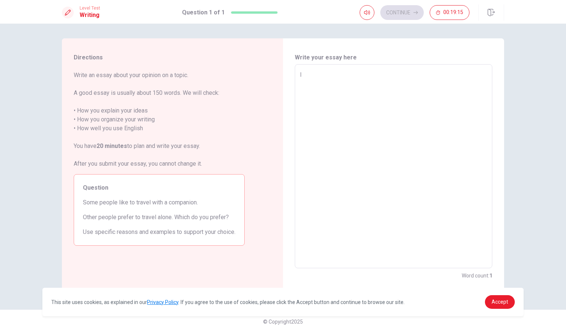
type textarea "I p"
type textarea "x"
type textarea "I pr"
type textarea "x"
type textarea "I pre"
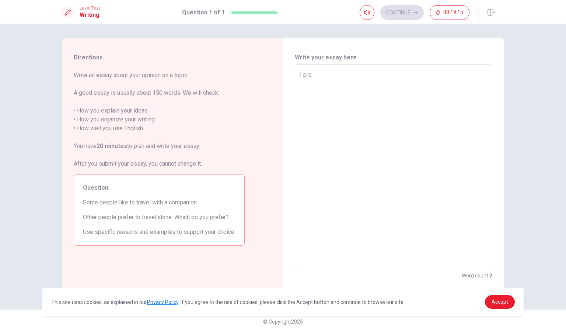
type textarea "x"
type textarea "I pref"
type textarea "x"
type textarea "I prefe"
type textarea "x"
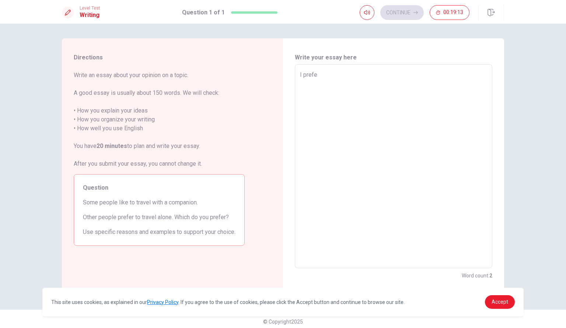
type textarea "I prefer"
type textarea "x"
type textarea "I prefer"
type textarea "x"
type textarea "I prefer t"
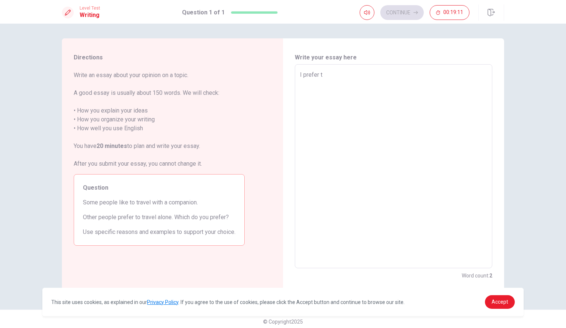
type textarea "x"
type textarea "I prefer to"
type textarea "x"
type textarea "I prefer to"
type textarea "x"
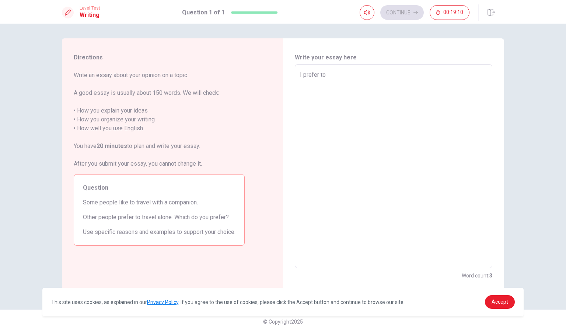
type textarea "I prefer to t"
type textarea "x"
type textarea "I prefer to tr"
type textarea "x"
type textarea "I prefer to tra"
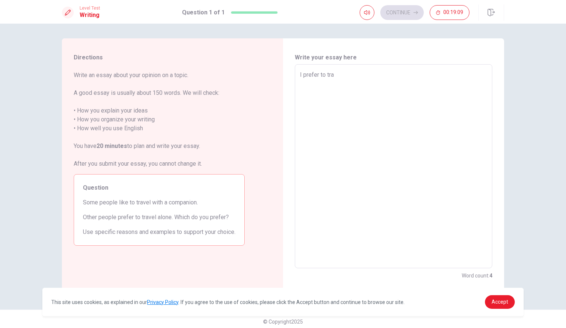
type textarea "x"
type textarea "I prefer to trav"
type textarea "x"
type textarea "I prefer to trave"
type textarea "x"
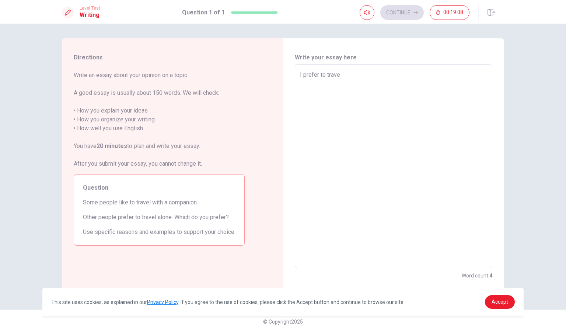
type textarea "I prefer to travel"
type textarea "x"
type textarea "I prefer to travel"
type textarea "x"
type textarea "I prefer to travel a"
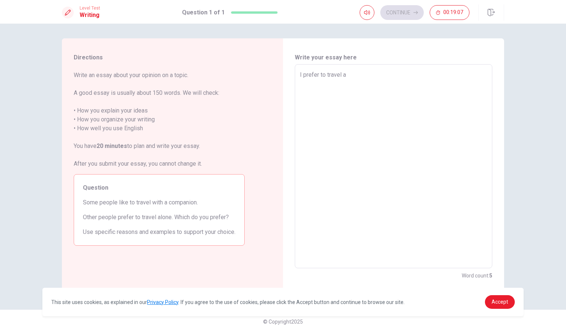
type textarea "x"
type textarea "I prefer to travel al"
type textarea "x"
type textarea "I prefer to travel alo"
type textarea "x"
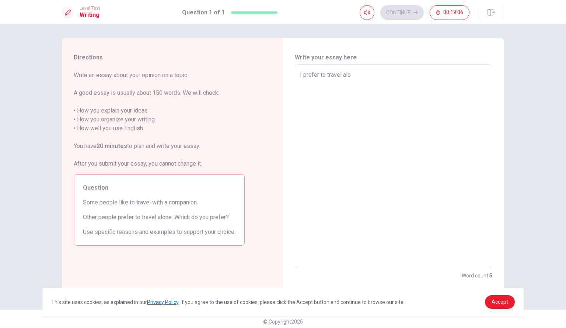
type textarea "I prefer to travel alon"
type textarea "x"
type textarea "I prefer to travel alone"
type textarea "x"
type textarea "I prefer to travel alone."
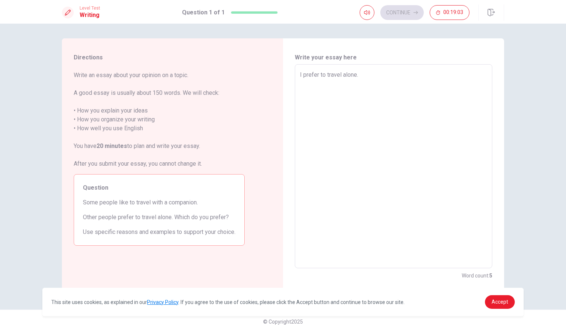
type textarea "x"
type textarea "I prefer to travel alone.."
type textarea "x"
type textarea "I prefer to travel alone.."
type textarea "x"
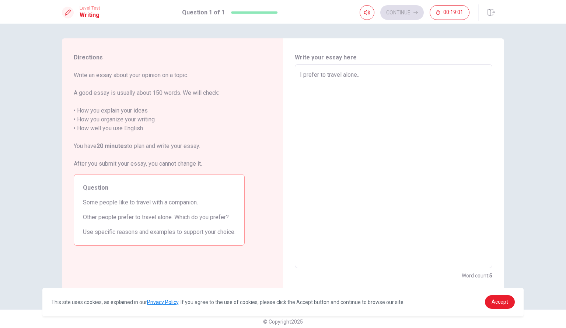
type textarea "I prefer to travel alone.."
type textarea "x"
type textarea "I prefer to travel alone."
type textarea "x"
type textarea "I prefer to travel alone."
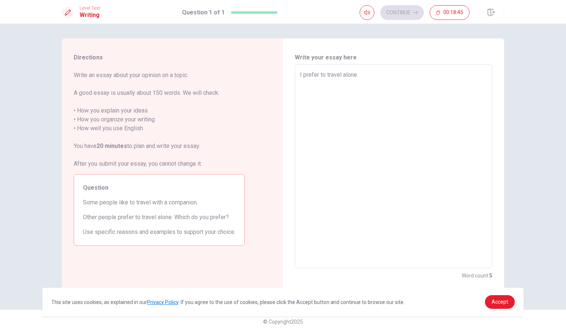
type textarea "x"
type textarea "I prefer to travel alone. T"
type textarea "x"
type textarea "I prefer to travel alone. Th"
type textarea "x"
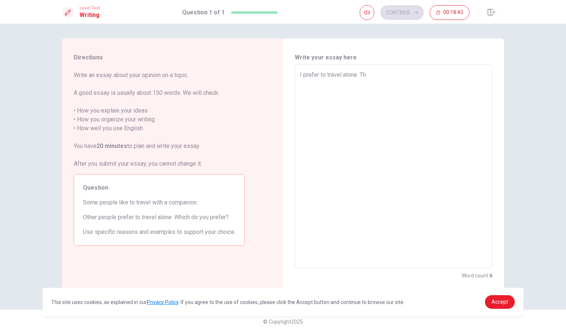
type textarea "I prefer to travel alone. The"
type textarea "x"
type textarea "I prefer to travel alone. Ther"
type textarea "x"
type textarea "I prefer to travel alone. There"
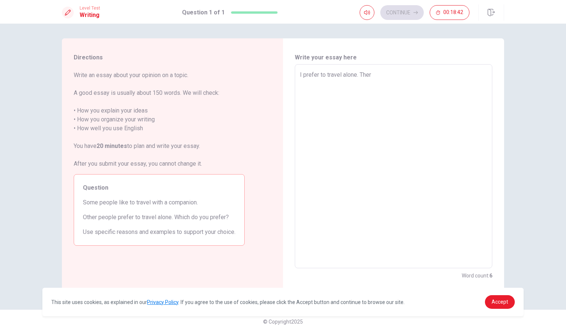
type textarea "x"
type textarea "I prefer to travel alone. There"
type textarea "x"
type textarea "I prefer to travel alone. There a"
type textarea "x"
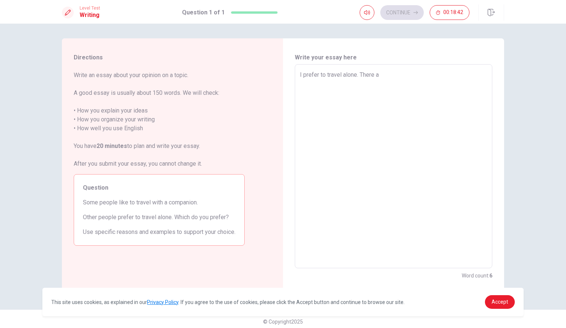
type textarea "I prefer to travel alone. There ar"
type textarea "x"
type textarea "I prefer to travel alone. There are"
type textarea "x"
type textarea "I prefer to travel alone. There are"
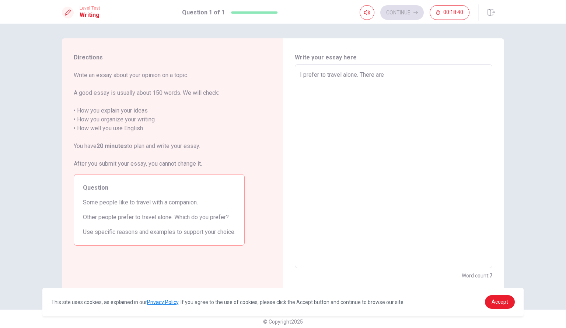
type textarea "x"
type textarea "I prefer to travel alone. There are t"
type textarea "x"
type textarea "I prefer to travel alone. There are tw"
type textarea "x"
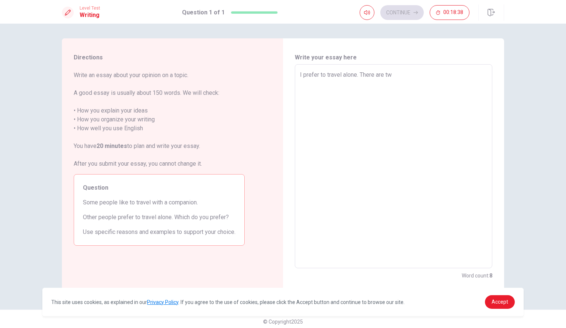
type textarea "I prefer to travel alone. There are two"
type textarea "x"
type textarea "I prefer to travel alone. There are two"
type textarea "x"
type textarea "I prefer to travel alone. There are two r"
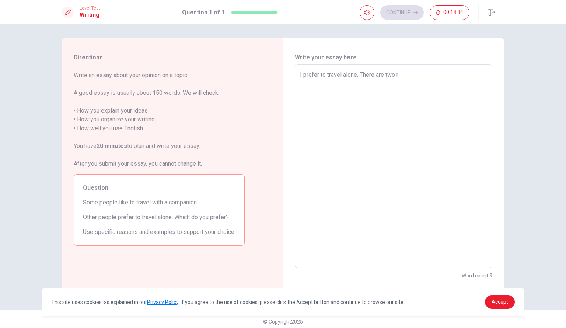
type textarea "x"
type textarea "I prefer to travel alone. There are two re"
type textarea "x"
type textarea "I prefer to travel alone. There are two rea"
type textarea "x"
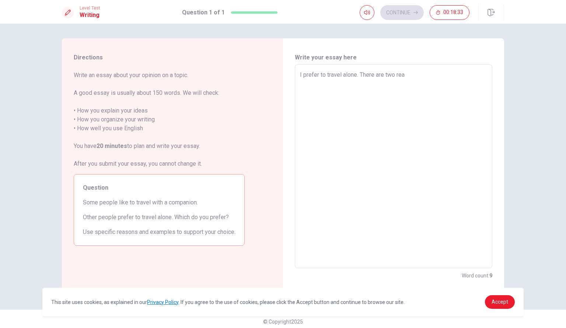
type textarea "I prefer to travel alone. There are two reas"
type textarea "x"
type textarea "I prefer to travel alone. There are two reaso"
type textarea "x"
type textarea "I prefer to travel alone. There are two reason"
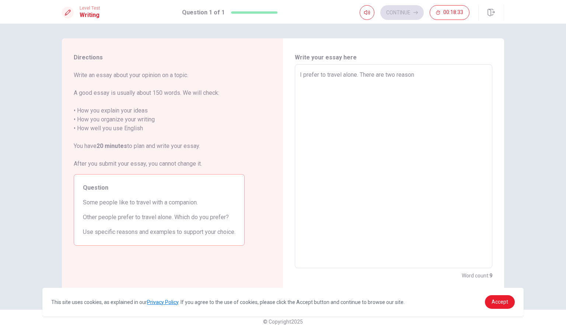
type textarea "x"
type textarea "I prefer to travel alone. There are two reasons"
type textarea "x"
type textarea "I prefer to travel alone. There are two reasons"
type textarea "x"
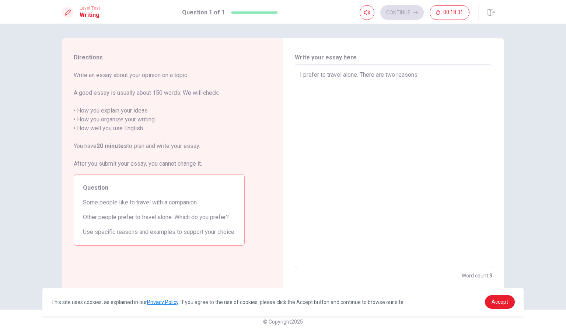
type textarea "I prefer to travel alone. There are two reasons f"
type textarea "x"
type textarea "I prefer to travel alone. There are two reasons fo"
type textarea "x"
type textarea "I prefer to travel alone. There are two reasons for"
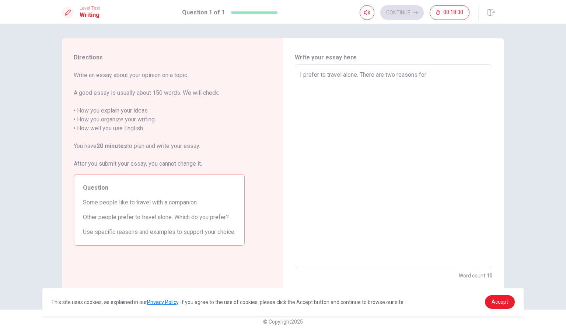
type textarea "x"
type textarea "I prefer to travel alone. There are two reasons for"
type textarea "x"
type textarea "I prefer to travel alone. There are two reasons for i"
type textarea "x"
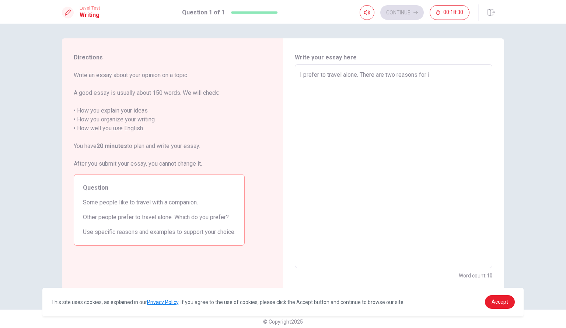
type textarea "I prefer to travel alone. There are two reasons for it"
type textarea "x"
type textarea "I prefer to travel alone. There are two reasons for it."
type textarea "x"
type textarea "I prefer to travel alone. There are two reasons for it."
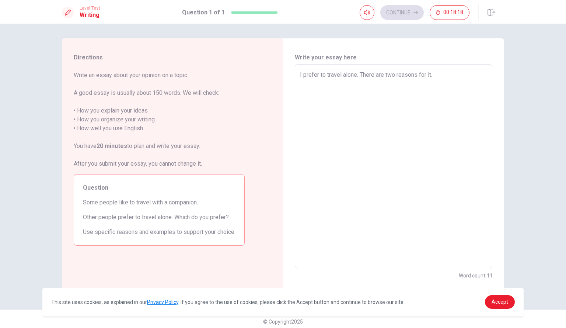
type textarea "x"
type textarea "I prefer to travel alone. There are two reasons for it."
type textarea "x"
type textarea "I prefer to travel alone. There are two reasons for it"
type textarea "x"
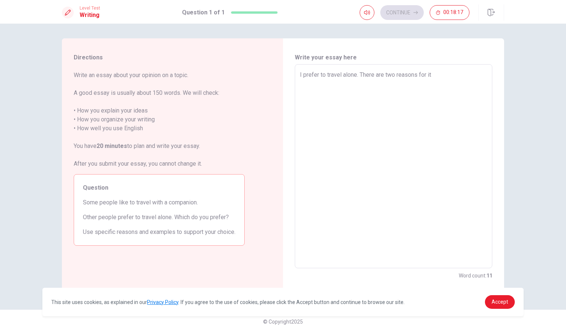
type textarea "I prefer to travel alone. There are two reasons for i"
type textarea "x"
type textarea "I prefer to travel alone. There are two reasons for"
type textarea "x"
type textarea "I prefer to travel alone. There are two reasons for"
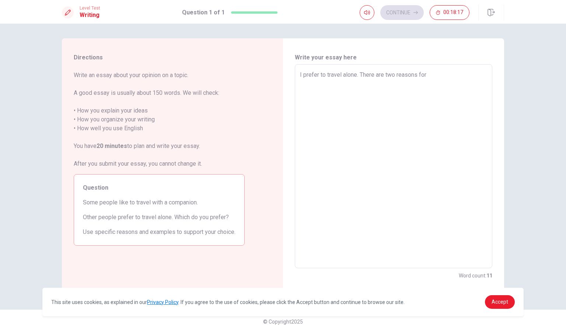
type textarea "x"
type textarea "I prefer to travel alone. There are two reasons"
type textarea "x"
type textarea "I prefer to travel alone. There are two reaso"
type textarea "x"
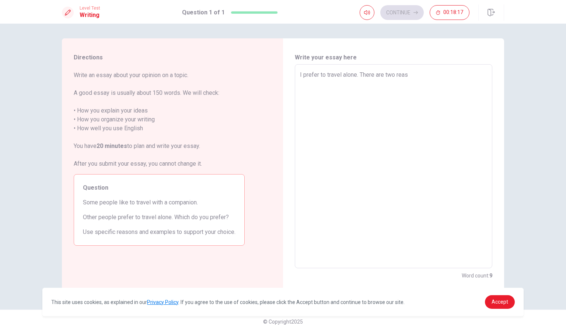
type textarea "I prefer to travel alone. There are two rea"
type textarea "x"
type textarea "I prefer to travel alone. There are two r"
type textarea "x"
type textarea "I prefer to travel alone. There are two"
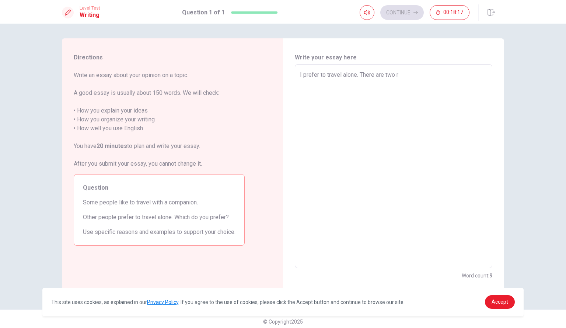
type textarea "x"
type textarea "I prefer to travel alone. There are tw"
type textarea "x"
type textarea "I prefer to travel alone. There are"
type textarea "x"
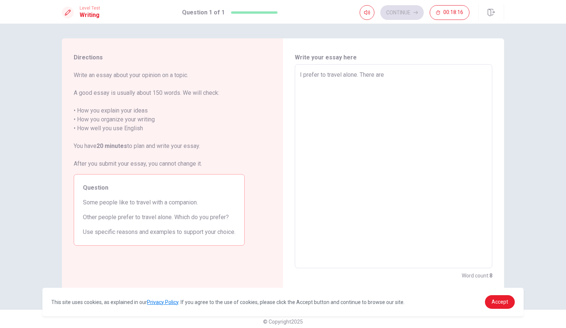
type textarea "I prefer to travel alone. There ar"
type textarea "x"
type textarea "I prefer to travel alone. There"
type textarea "x"
type textarea "I prefer to travel alone. There"
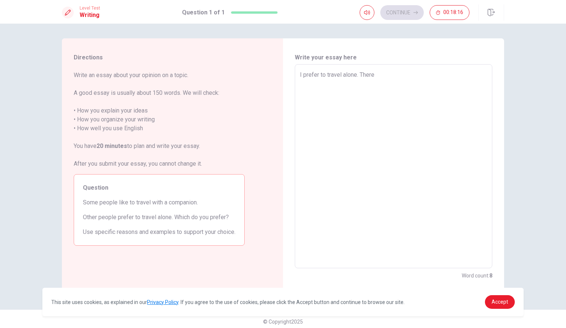
type textarea "x"
type textarea "I prefer to travel alone. The"
type textarea "x"
type textarea "I prefer to travel alone. T"
type textarea "x"
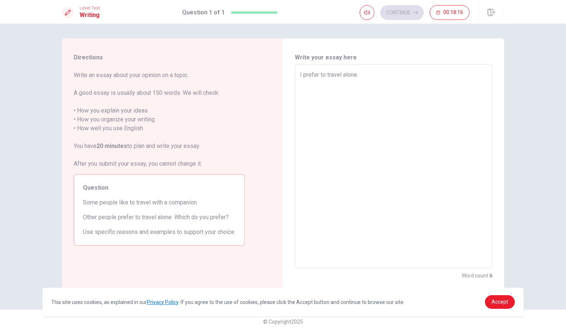
type textarea "I prefer to travel alone."
type textarea "x"
type textarea "I prefer to travel alon"
type textarea "x"
type textarea "I prefer to travel al"
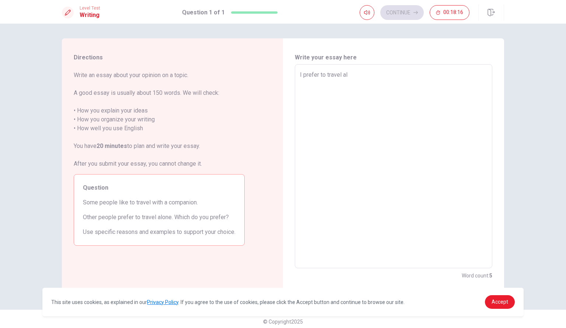
type textarea "x"
type textarea "I prefer to travel a"
type textarea "x"
type textarea "I prefer to travel"
type textarea "x"
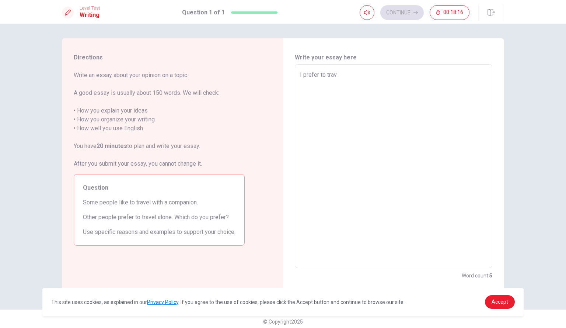
type textarea "I prefer to tra"
type textarea "x"
type textarea "I prefer to tr"
type textarea "x"
type textarea "I prefer to"
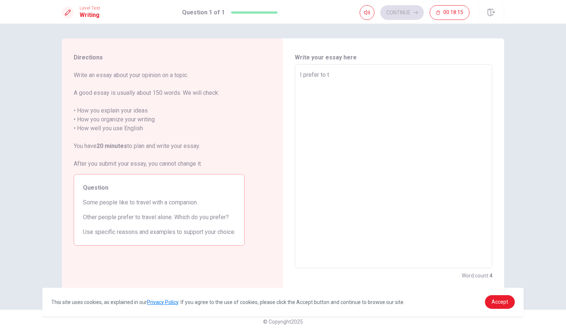
type textarea "x"
type textarea "I prefer t"
type textarea "x"
type textarea "I prefer"
type textarea "x"
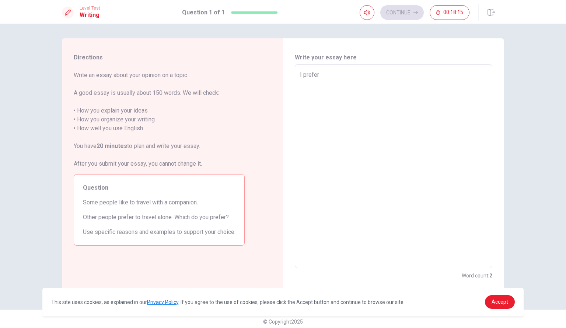
type textarea "I prefe"
type textarea "x"
type textarea "I pref"
type textarea "x"
type textarea "I pr"
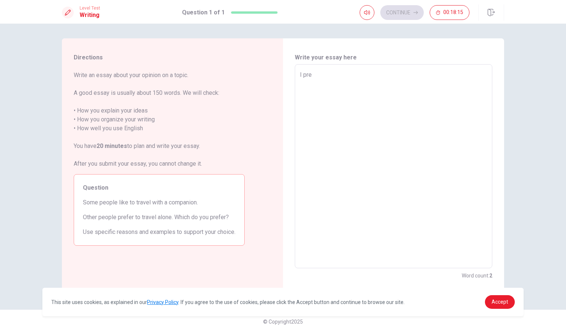
type textarea "x"
type textarea "I"
type textarea "x"
type textarea "I"
type textarea "x"
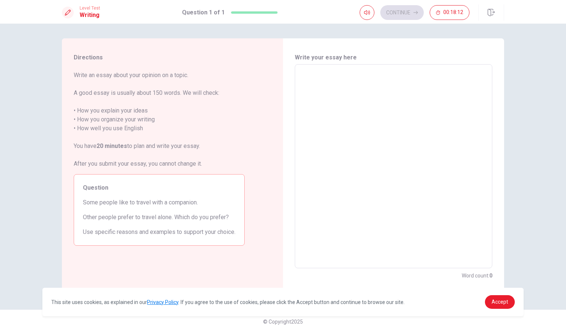
type textarea "W"
type textarea "x"
type textarea "Wh"
type textarea "x"
type textarea "Whi"
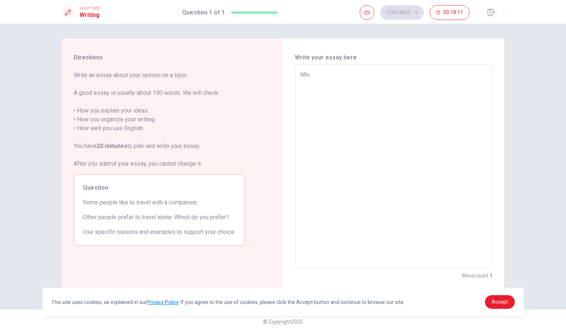
type textarea "x"
type textarea "Whil"
type textarea "x"
type textarea "While"
type textarea "x"
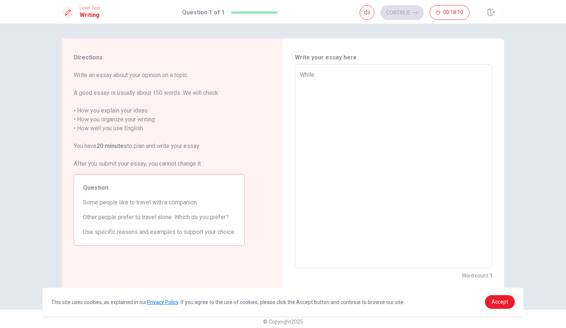
type textarea "While"
type textarea "x"
type textarea "While t"
type textarea "x"
type textarea "While tr"
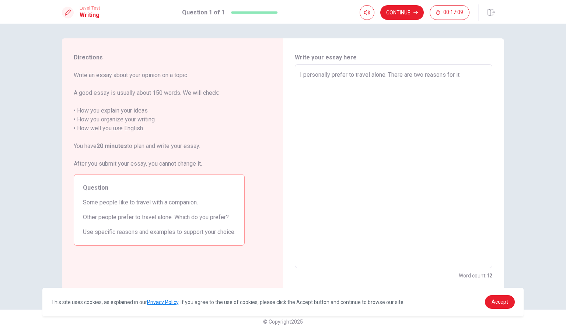
click at [296, 75] on div "I personally prefer to travel alone. There are two reasons for it. x ​" at bounding box center [394, 166] width 198 height 204
click at [297, 74] on div "I personally prefer to travel alone. There are two reasons for it. x ​" at bounding box center [394, 166] width 198 height 204
drag, startPoint x: 296, startPoint y: 74, endPoint x: 428, endPoint y: 72, distance: 132.0
click at [428, 72] on div "I personally prefer to travel alone. There are two reasons for it. x ​" at bounding box center [394, 166] width 198 height 204
click at [463, 77] on textarea "I personally prefer to travel alone. There are two reasons for it." at bounding box center [393, 166] width 187 height 192
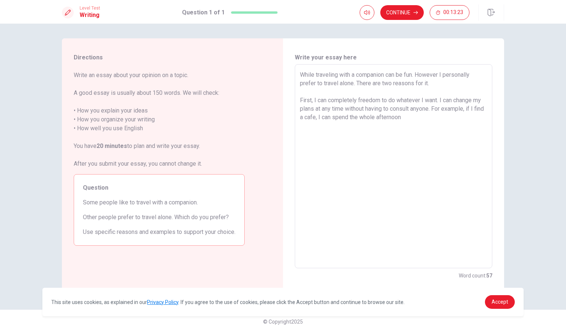
click at [463, 77] on textarea "While traveling with a companion can be fun. However I personally prefer to tra…" at bounding box center [393, 166] width 187 height 192
click at [420, 121] on textarea "While traveling with a companion can be fun. However I personally prefer to tra…" at bounding box center [393, 166] width 187 height 192
click at [309, 100] on textarea "While traveling with a companion can be fun. However I personally prefer to tra…" at bounding box center [393, 166] width 187 height 192
click at [317, 142] on textarea "While traveling with a companion can be fun. However I personally prefer to tra…" at bounding box center [393, 166] width 187 height 192
click at [334, 142] on textarea "While traveling with a companion can be fun. However I personally prefer to tra…" at bounding box center [393, 166] width 187 height 192
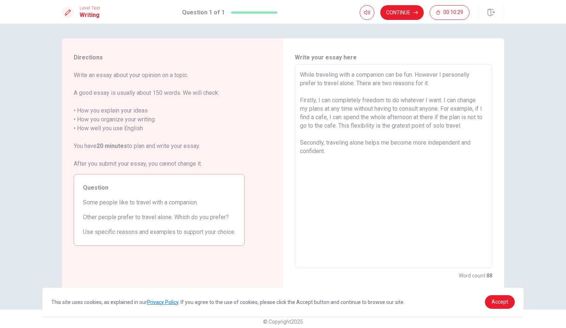
drag, startPoint x: 364, startPoint y: 144, endPoint x: 375, endPoint y: 163, distance: 22.1
click at [375, 163] on textarea "While traveling with a companion can be fun. However I personally prefer to tra…" at bounding box center [393, 166] width 187 height 192
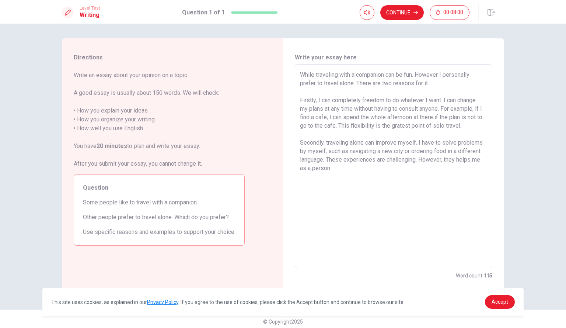
click at [297, 169] on div "While traveling with a companion can be fun. However I personally prefer to tra…" at bounding box center [394, 166] width 198 height 204
click at [483, 160] on textarea "While traveling with a companion can be fun. However I personally prefer to tra…" at bounding box center [393, 166] width 187 height 192
click at [378, 170] on textarea "While traveling with a companion can be fun. However I personally prefer to tra…" at bounding box center [393, 166] width 187 height 192
click at [413, 74] on textarea "While traveling with a companion can be fun. However I personally prefer to tra…" at bounding box center [393, 166] width 187 height 192
click at [328, 100] on textarea "While traveling with a companion can be fun. However I personally prefer to tra…" at bounding box center [393, 166] width 187 height 192
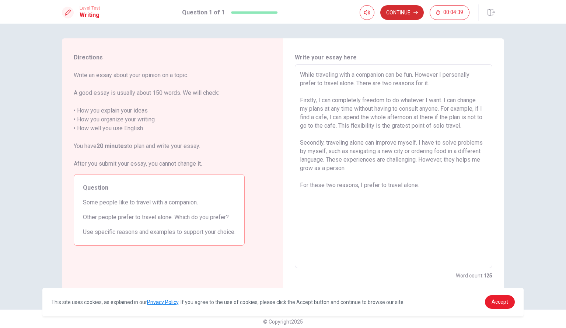
click at [402, 8] on button "Continue" at bounding box center [402, 12] width 44 height 15
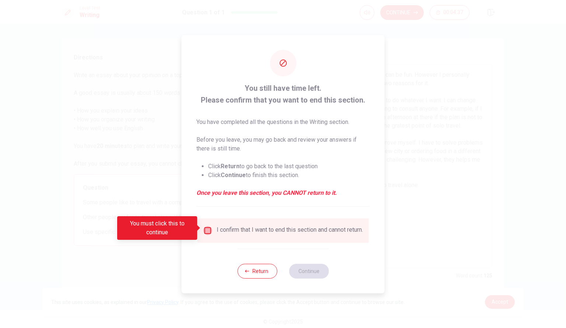
click at [210, 227] on input "You must click this to continue" at bounding box center [208, 230] width 9 height 9
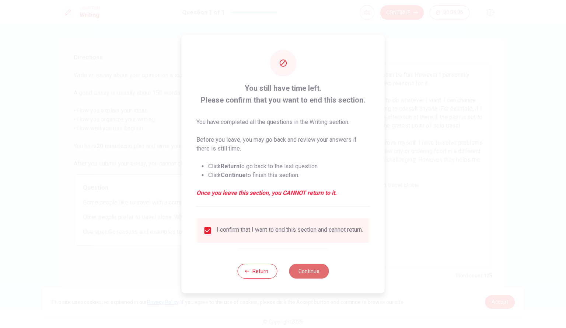
click at [304, 275] on button "Continue" at bounding box center [309, 271] width 40 height 15
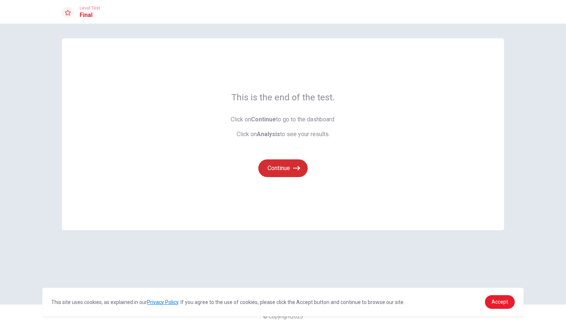
click at [291, 167] on button "Continue" at bounding box center [282, 168] width 49 height 18
